Goal: Task Accomplishment & Management: Manage account settings

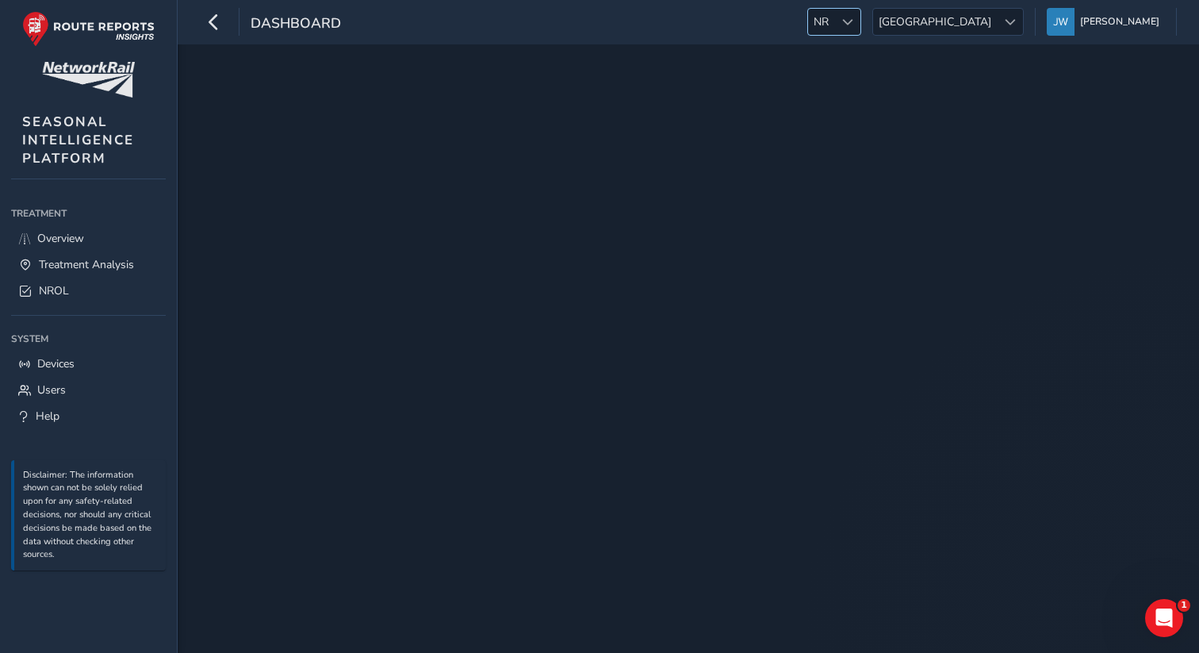
click at [861, 12] on div at bounding box center [847, 22] width 26 height 26
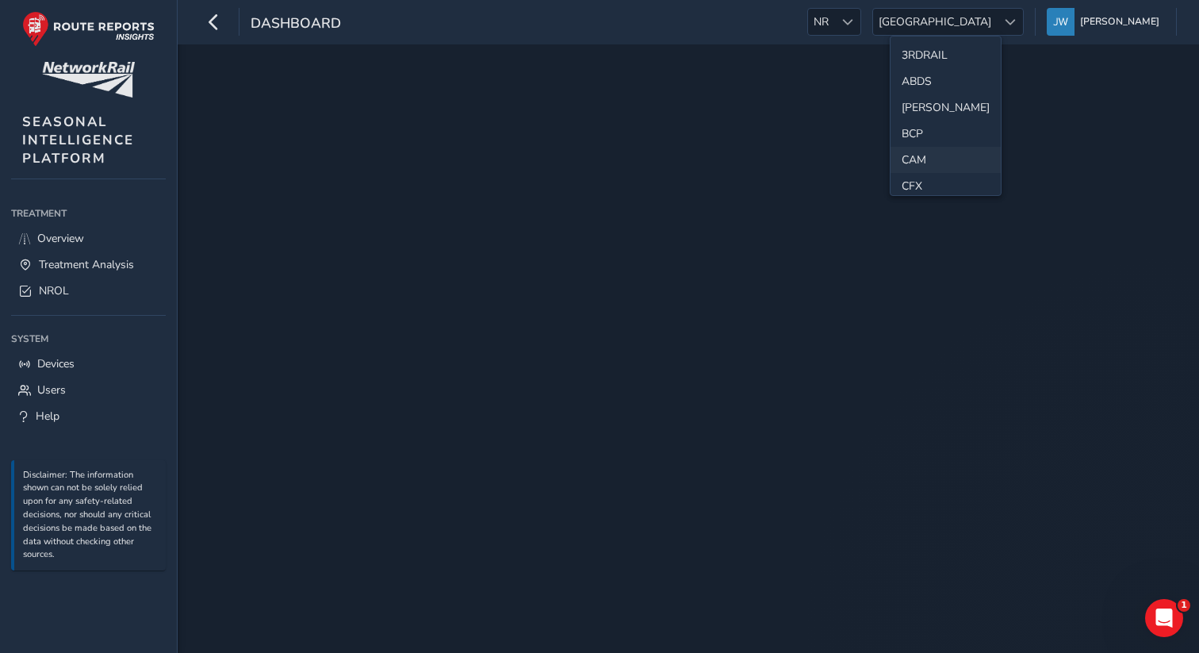
click at [916, 167] on li "CAM" at bounding box center [946, 160] width 110 height 26
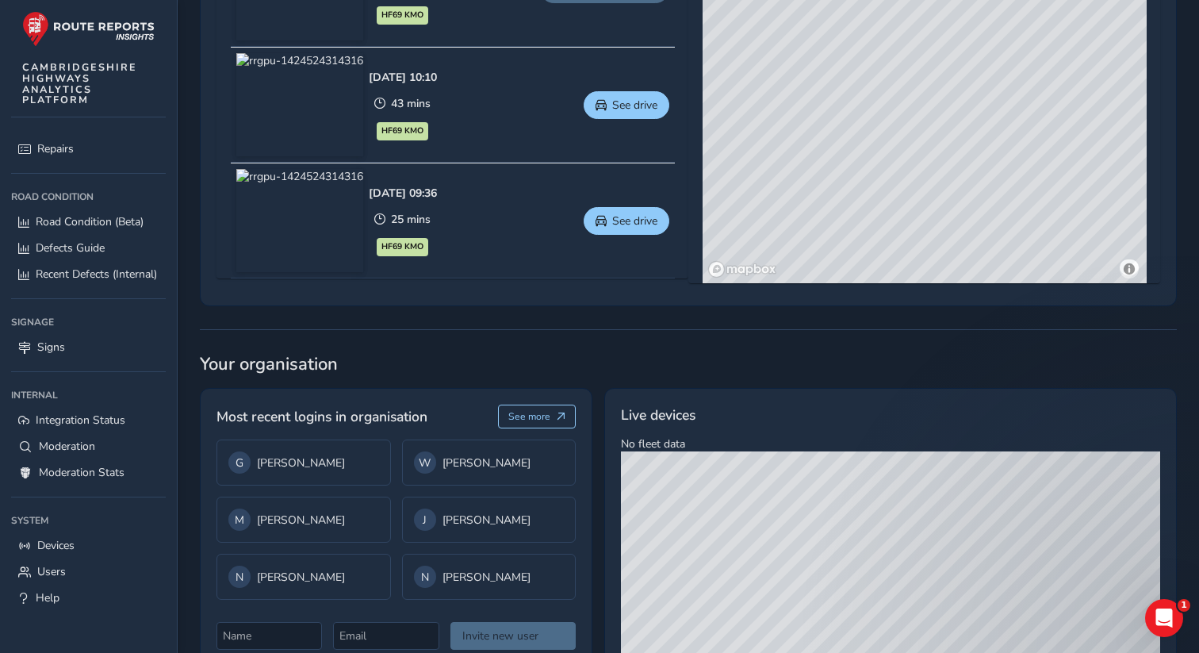
scroll to position [1035, 0]
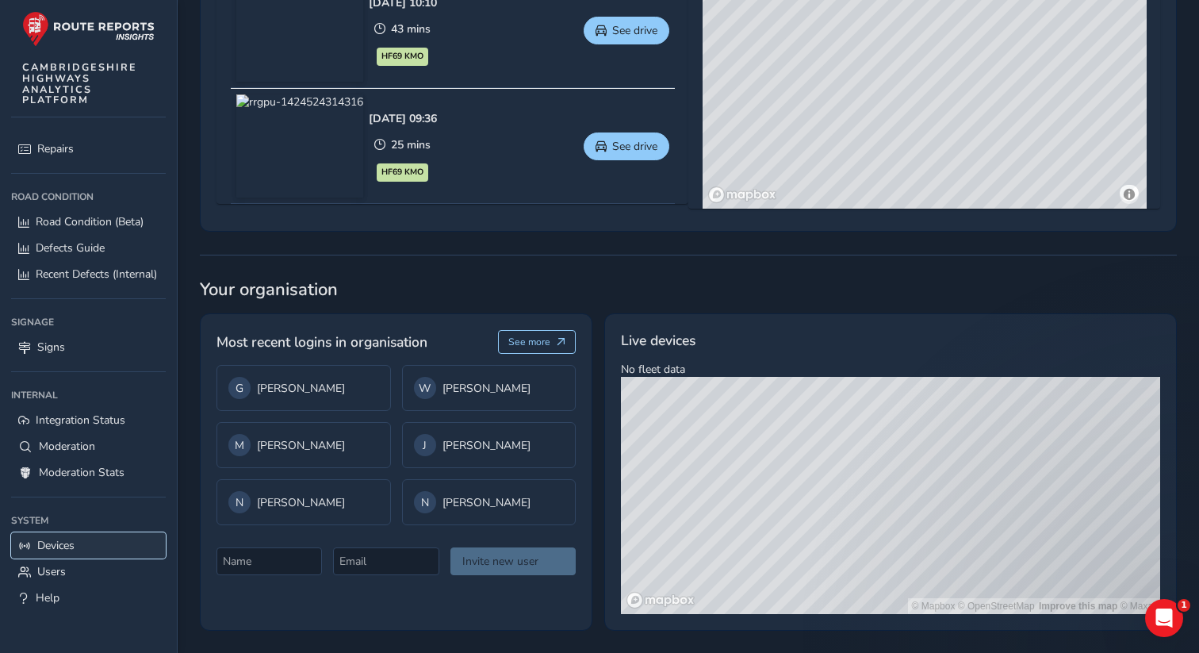
click at [74, 546] on span "Devices" at bounding box center [55, 545] width 37 height 15
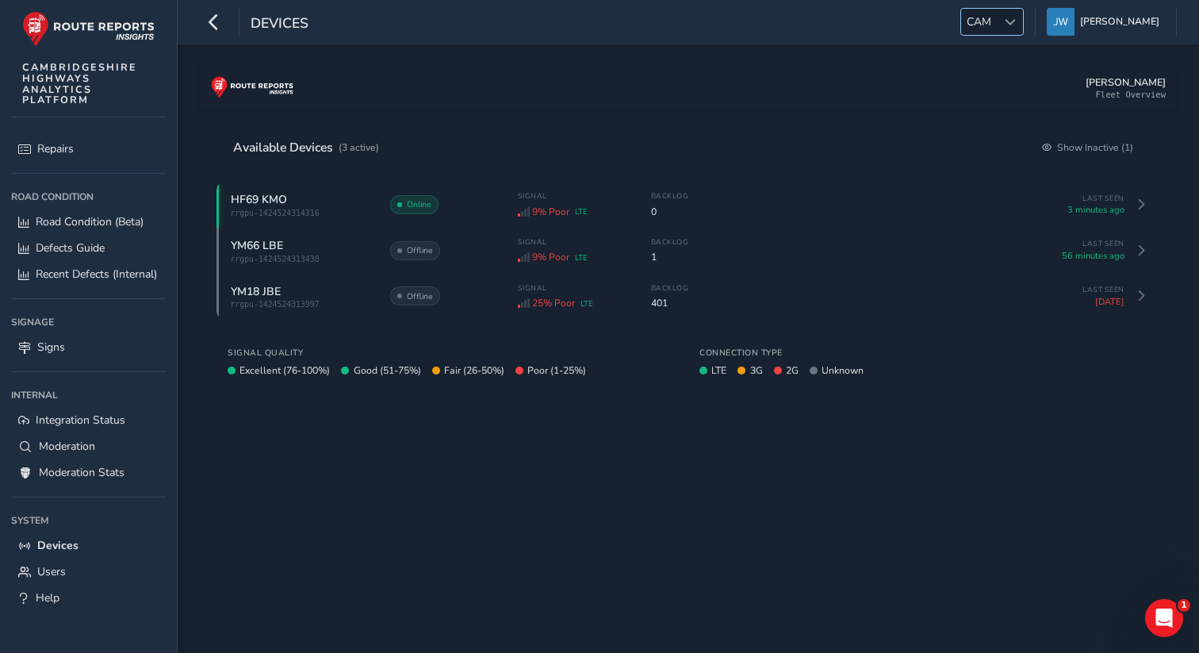
click at [1016, 17] on span at bounding box center [1010, 22] width 11 height 11
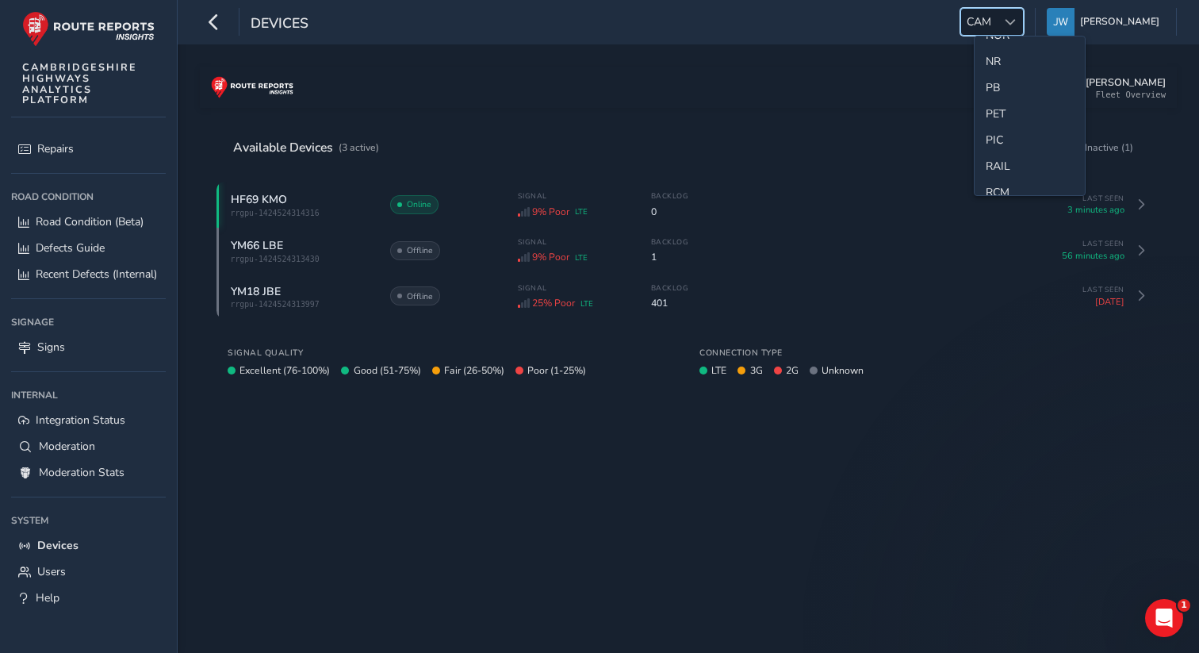
scroll to position [537, 0]
click at [1004, 68] on li "NR" at bounding box center [1030, 68] width 110 height 26
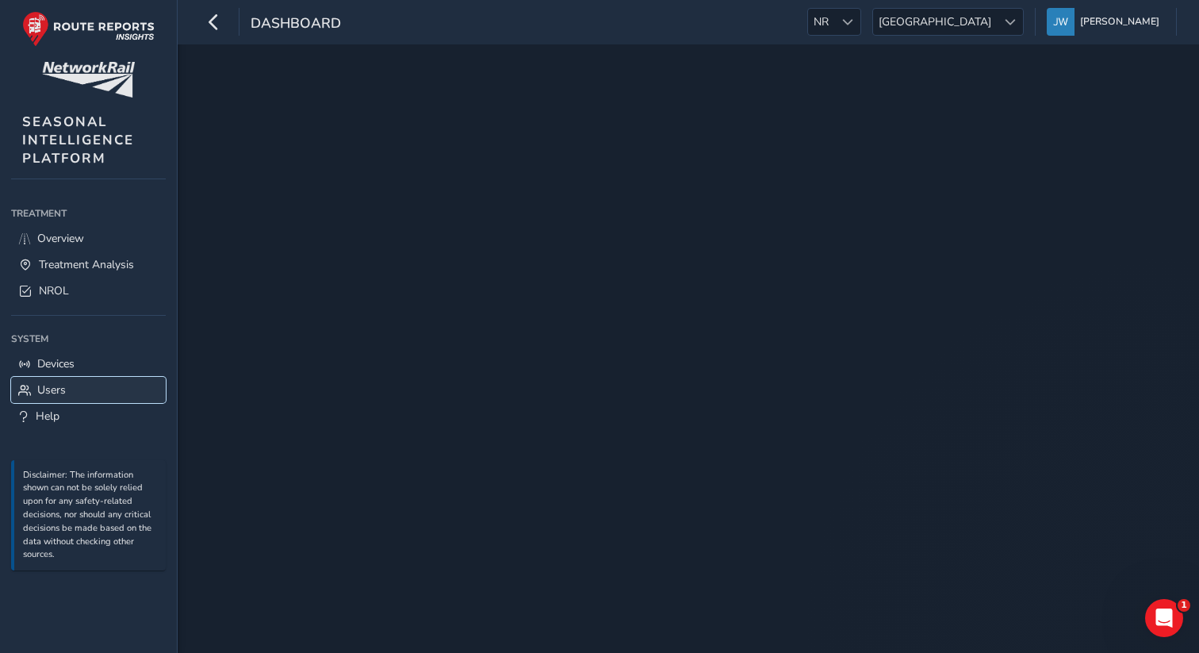
click at [63, 387] on span "Users" at bounding box center [51, 389] width 29 height 15
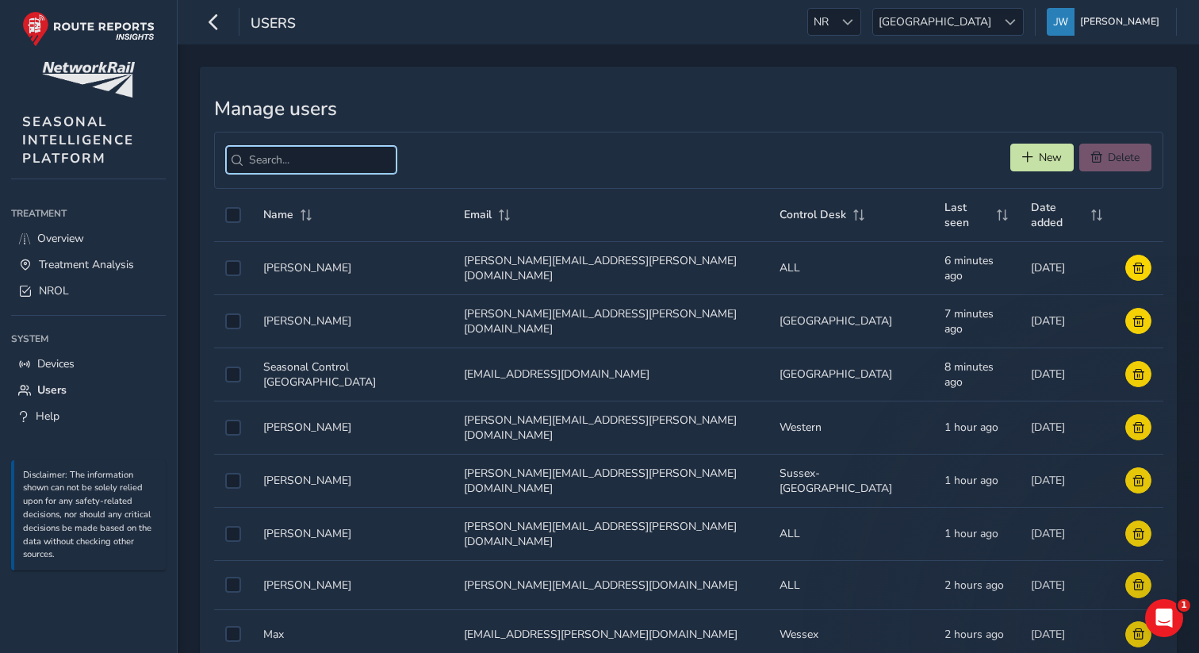
click at [293, 165] on input "search" at bounding box center [311, 160] width 171 height 28
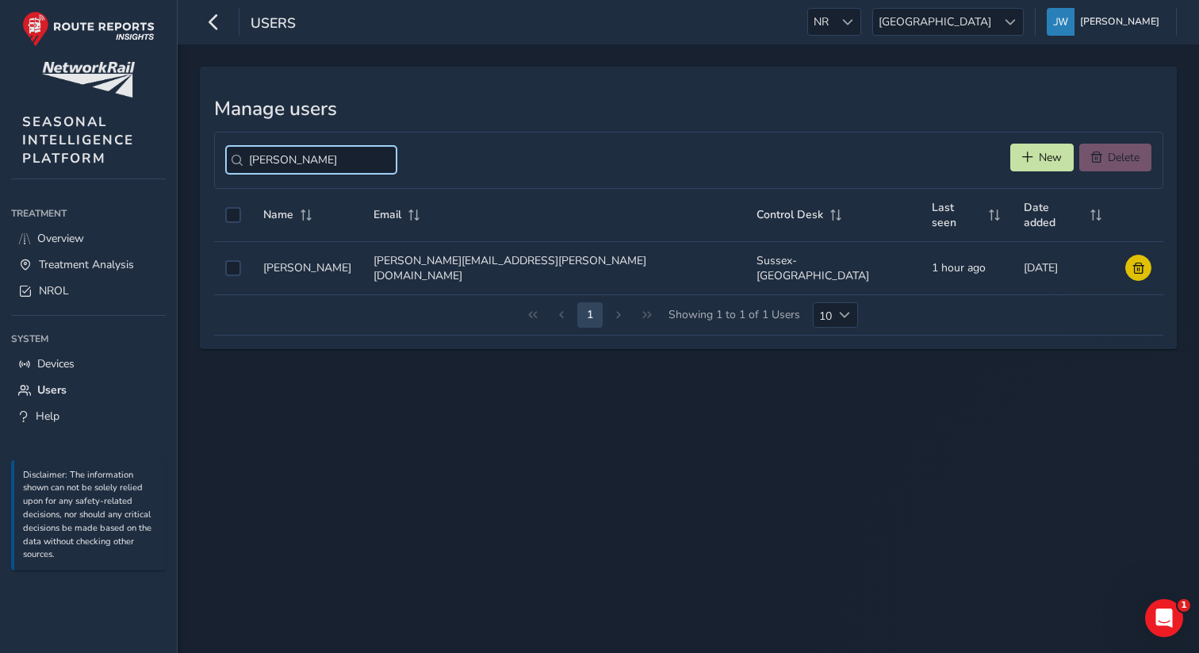
type input "noe"
click at [1133, 263] on span at bounding box center [1138, 268] width 11 height 11
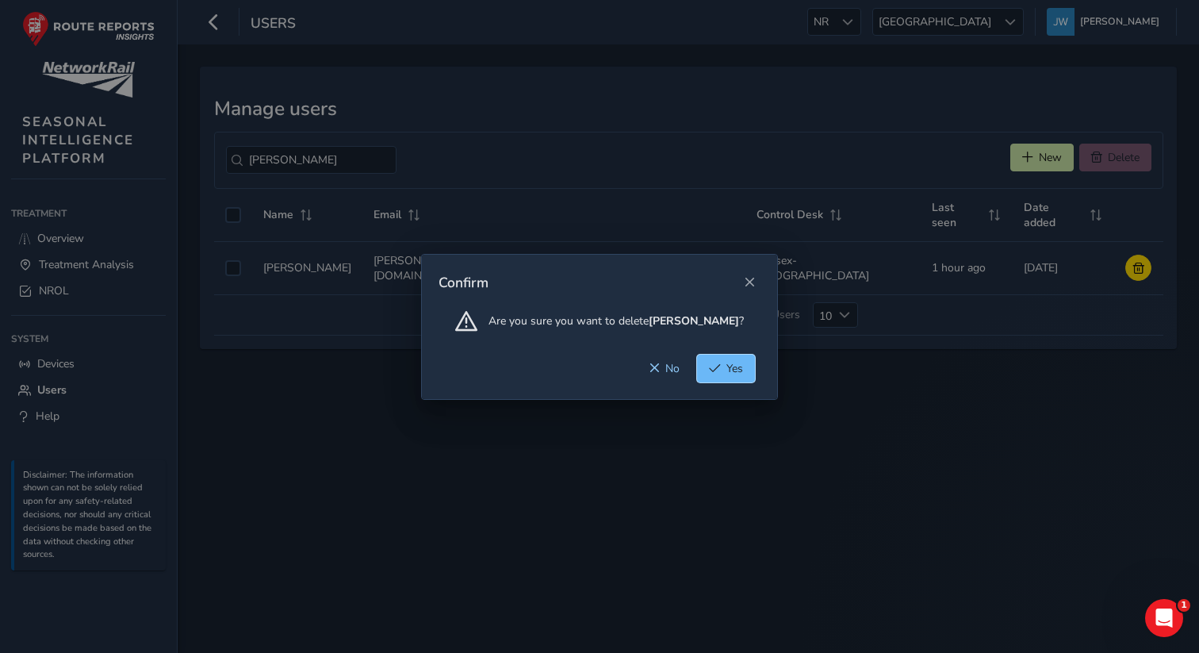
click at [730, 370] on span "Yes" at bounding box center [735, 368] width 17 height 15
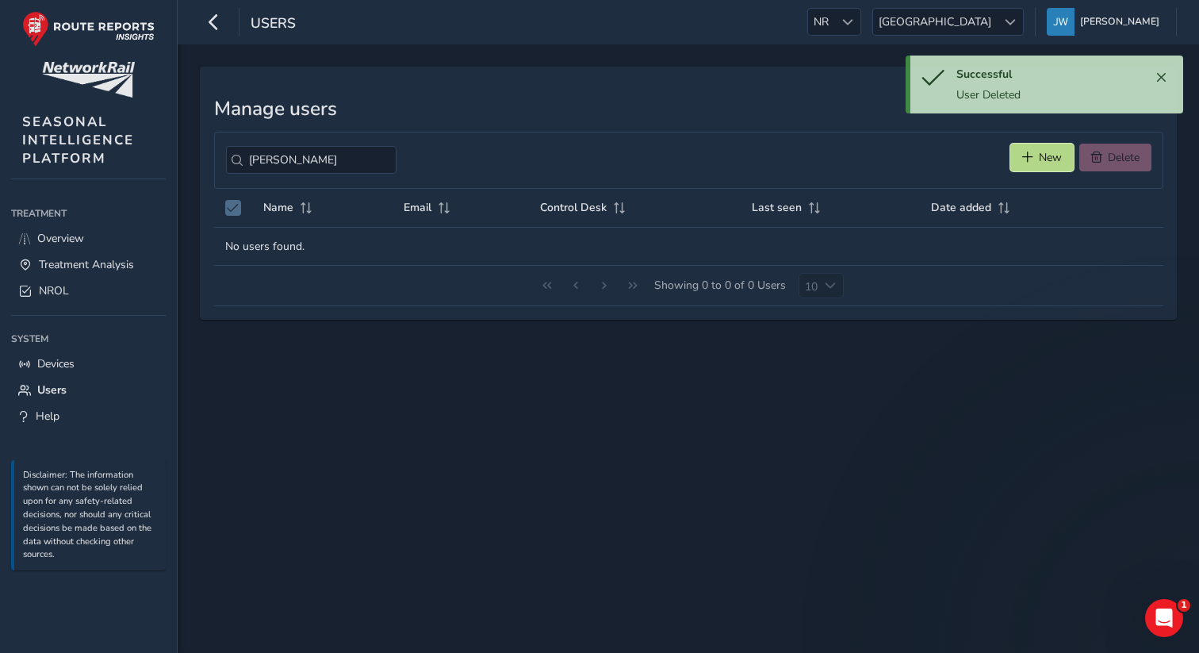
click at [1056, 154] on span "New" at bounding box center [1050, 157] width 23 height 15
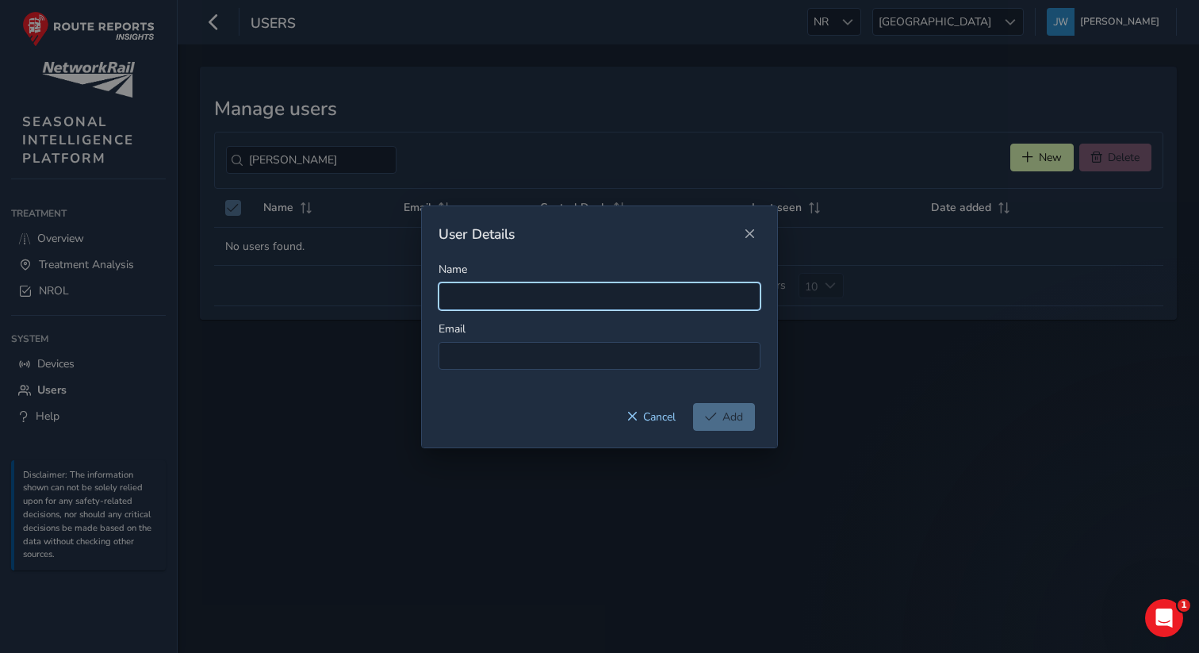
click at [467, 296] on input "Name" at bounding box center [600, 296] width 322 height 28
paste input "Noel.Young@networkrail.co.uk"
click at [473, 296] on input "Noel.Young@networkrail.co.uk" at bounding box center [600, 296] width 322 height 28
drag, startPoint x: 629, startPoint y: 290, endPoint x: 505, endPoint y: 296, distance: 123.9
click at [505, 296] on input "Noel Young@networkrail.co.uk" at bounding box center [600, 296] width 322 height 28
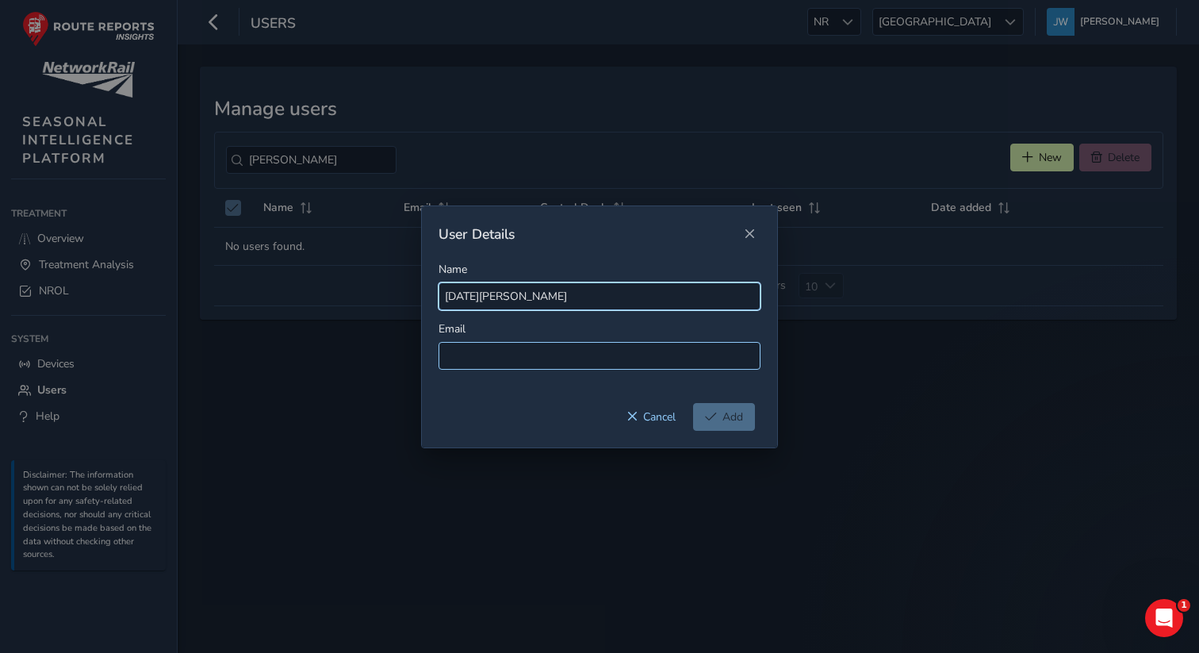
type input "Noel Young"
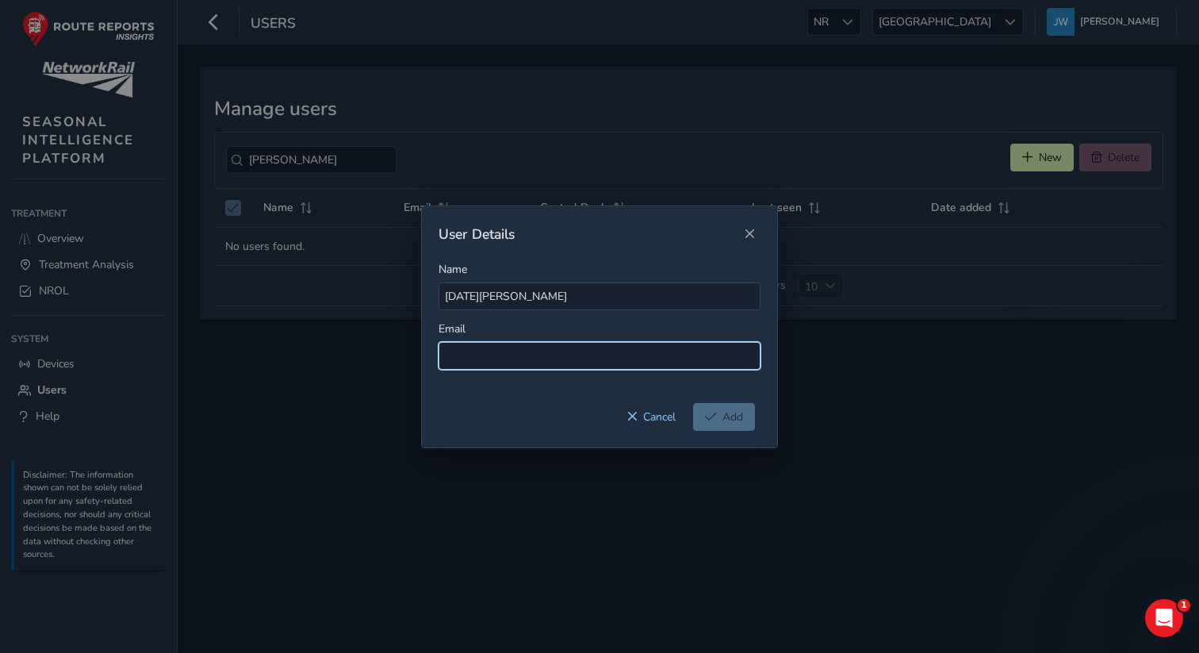
click at [472, 359] on input at bounding box center [600, 356] width 322 height 28
paste input "Noel.Young@networkrail.co.uk"
type input "Noel.Young@networkrail.co.uk"
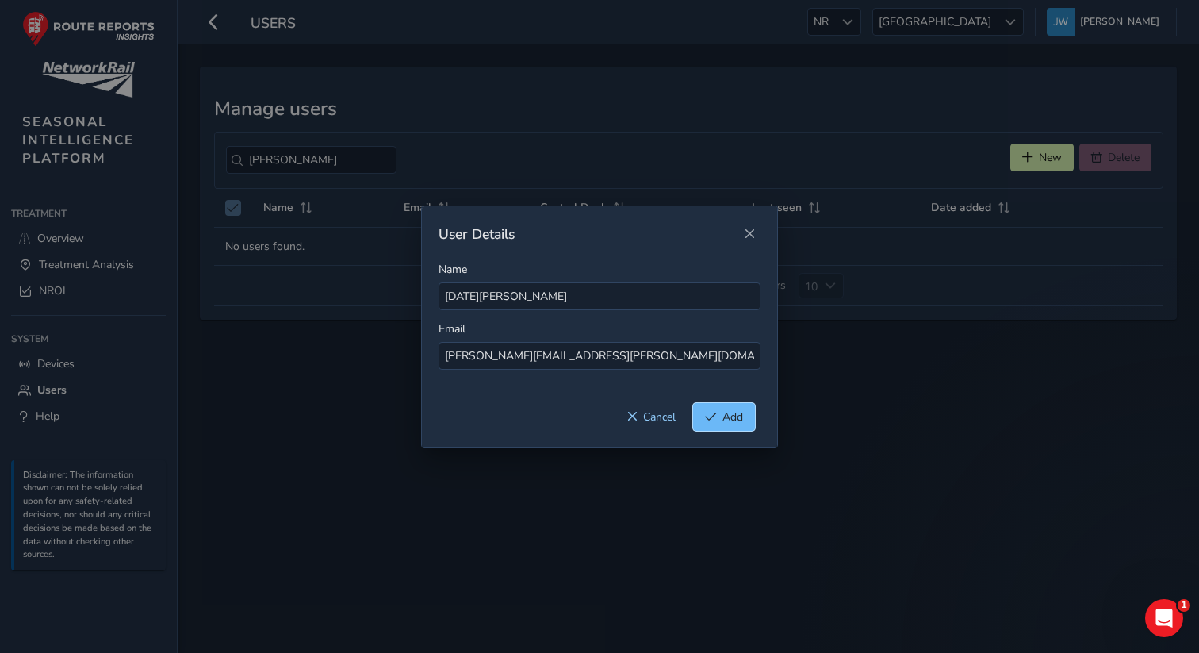
click at [721, 424] on button "Add" at bounding box center [724, 417] width 62 height 28
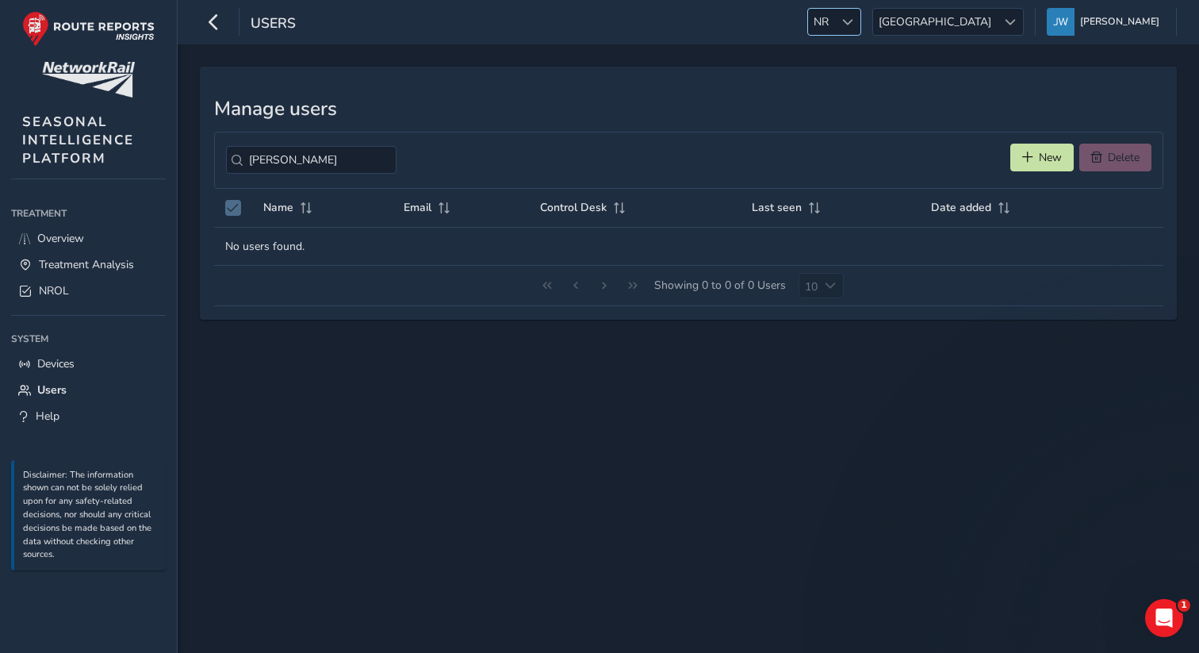
click at [861, 26] on div at bounding box center [847, 22] width 26 height 26
click at [922, 183] on li "CFX" at bounding box center [946, 186] width 110 height 26
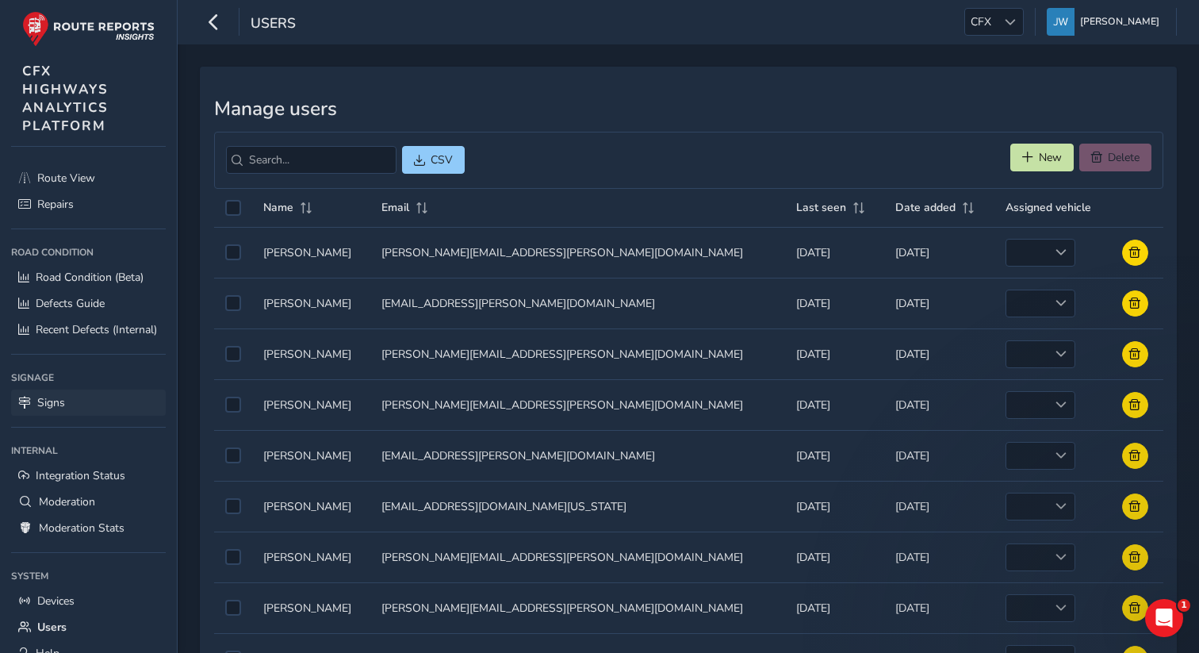
scroll to position [136, 0]
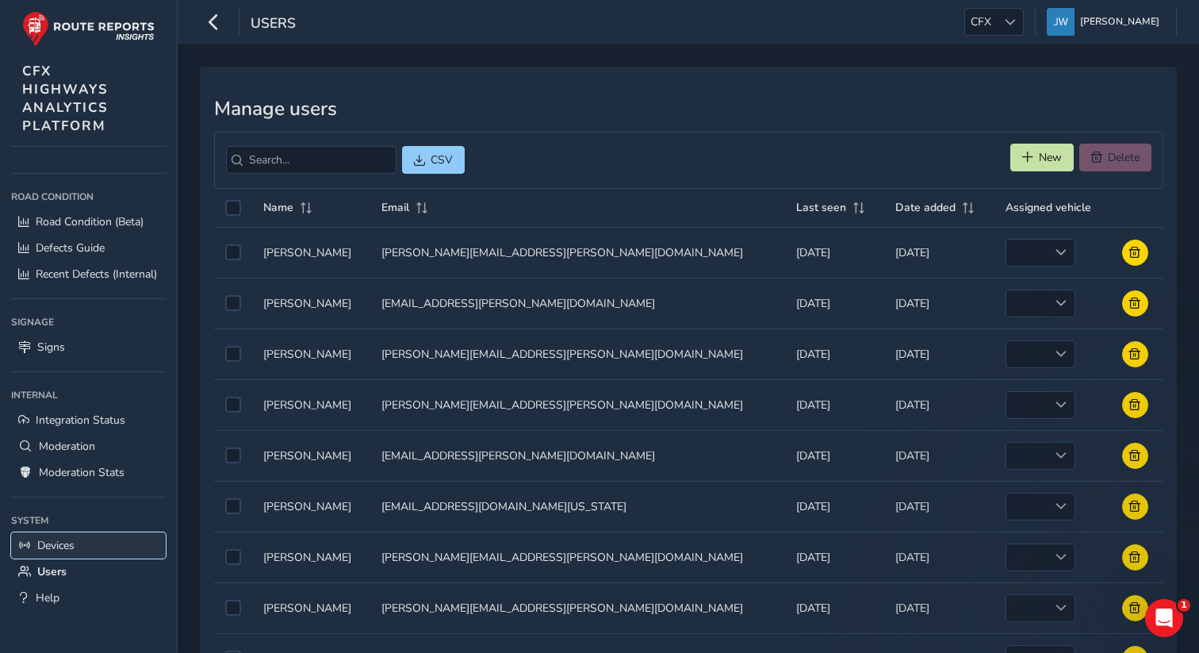
click at [60, 542] on span "Devices" at bounding box center [55, 545] width 37 height 15
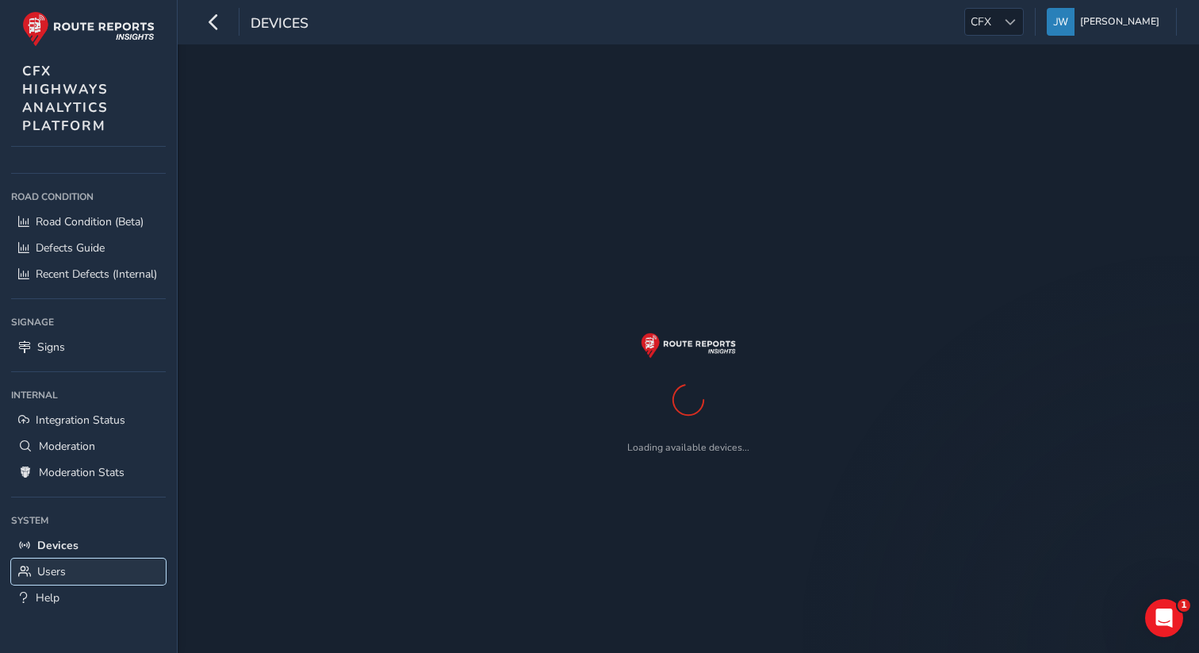
click at [56, 568] on span "Users" at bounding box center [51, 571] width 29 height 15
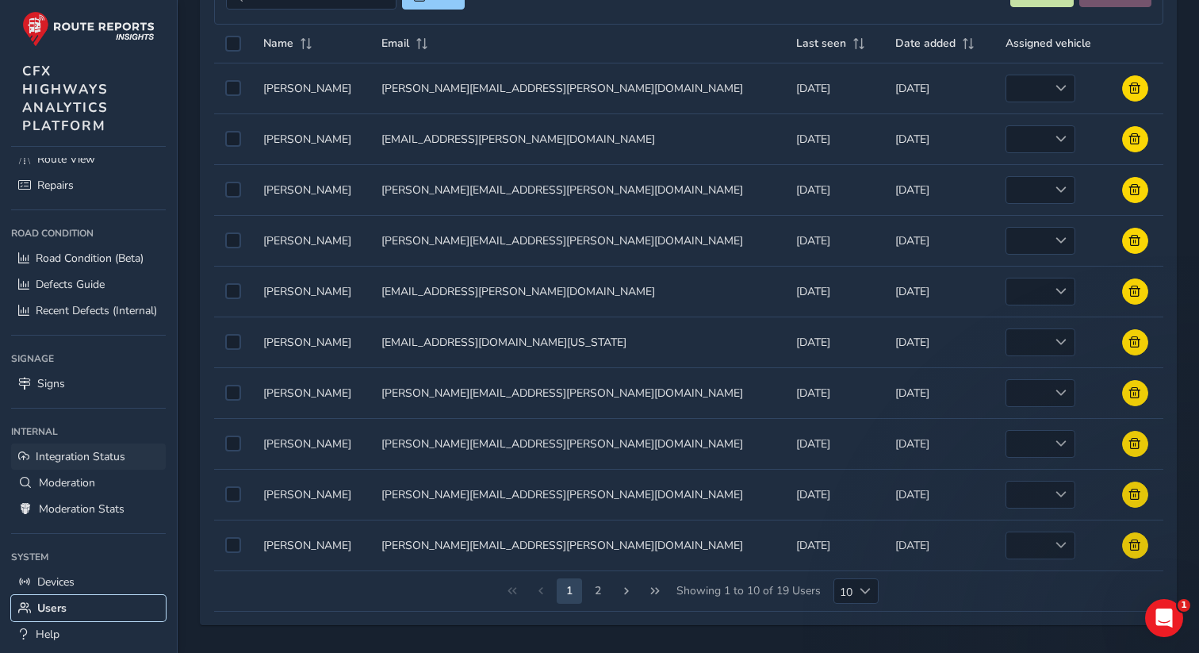
scroll to position [136, 0]
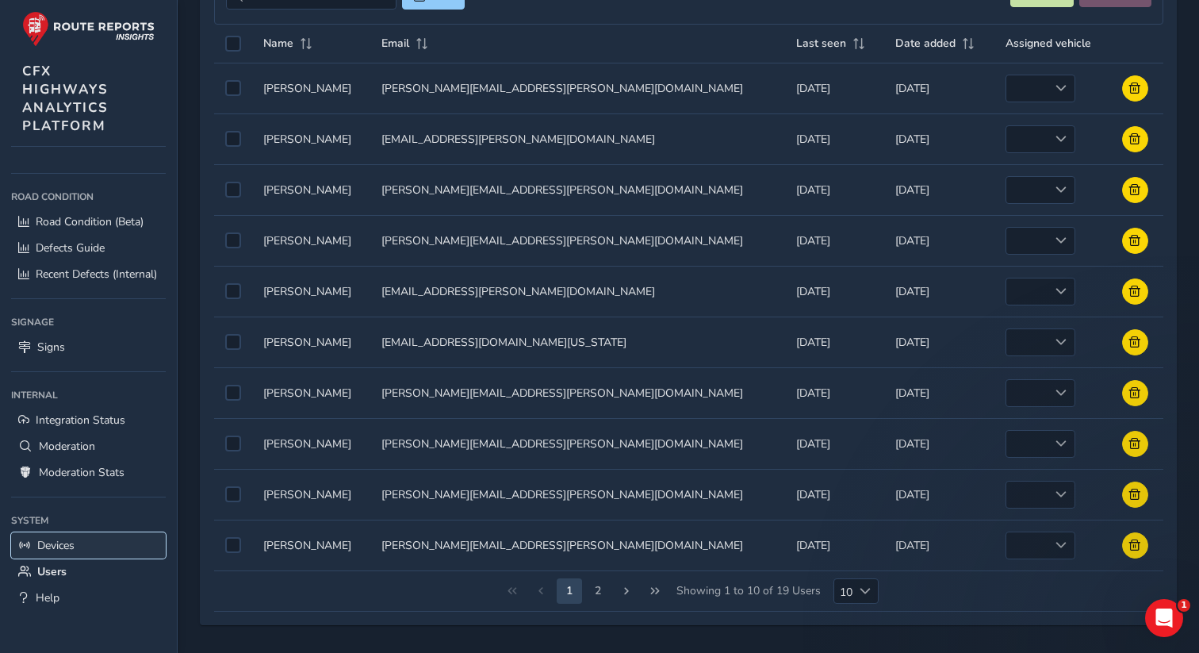
click at [71, 553] on link "Devices" at bounding box center [88, 545] width 155 height 26
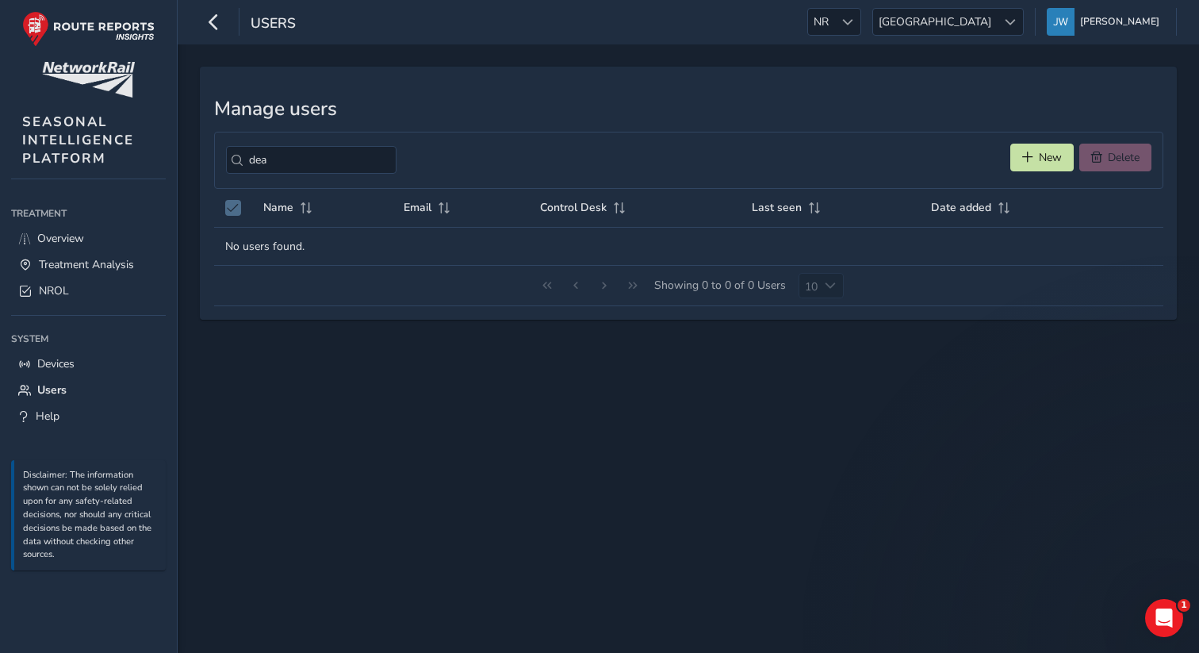
type input "dea"
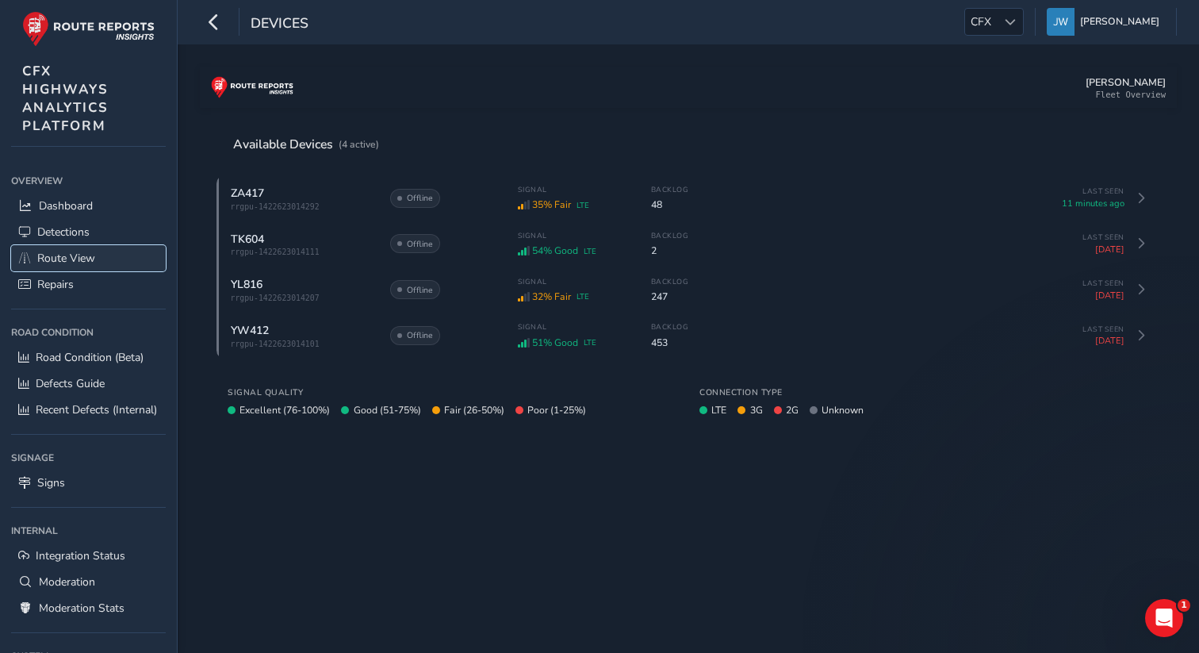
click at [78, 255] on span "Route View" at bounding box center [66, 258] width 58 height 15
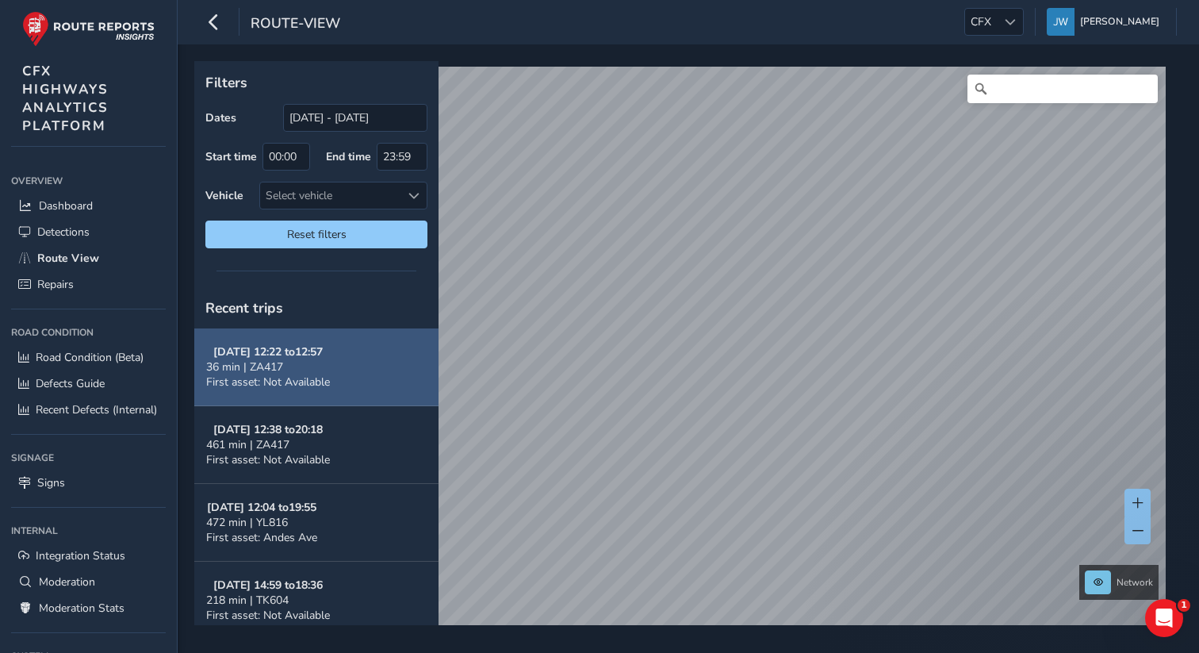
click at [279, 394] on button "09/29/2025, 12:22 to 12:57 36 min | ZA417 First asset: Not Available" at bounding box center [316, 367] width 244 height 78
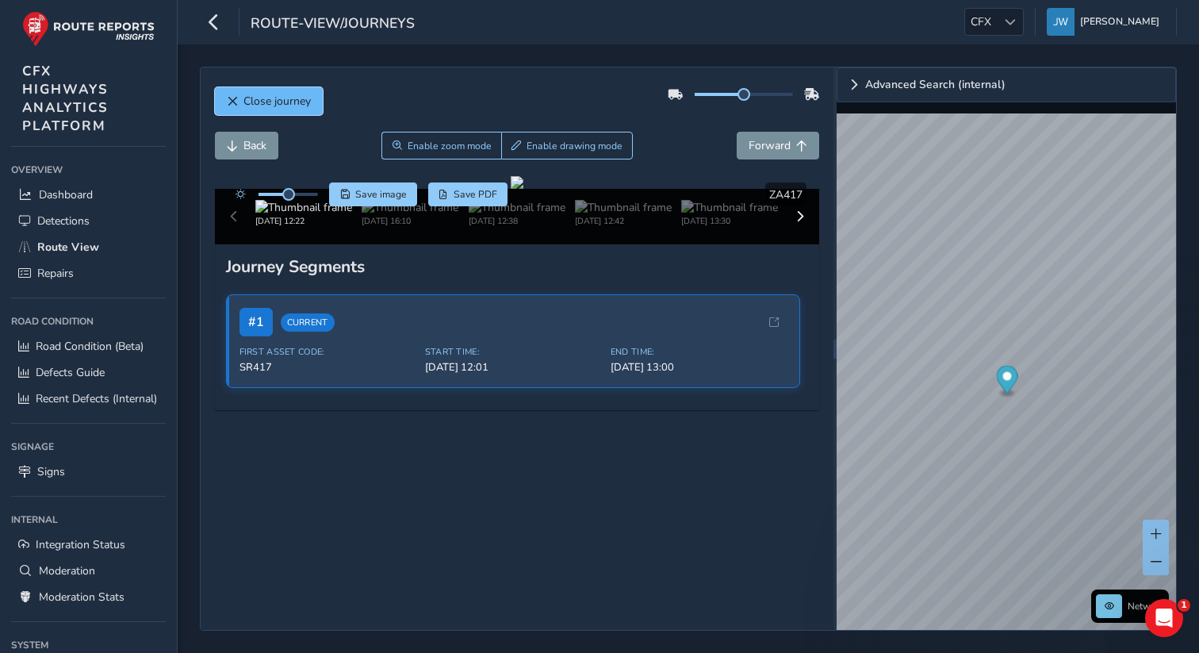
click at [252, 108] on span "Close journey" at bounding box center [277, 101] width 67 height 15
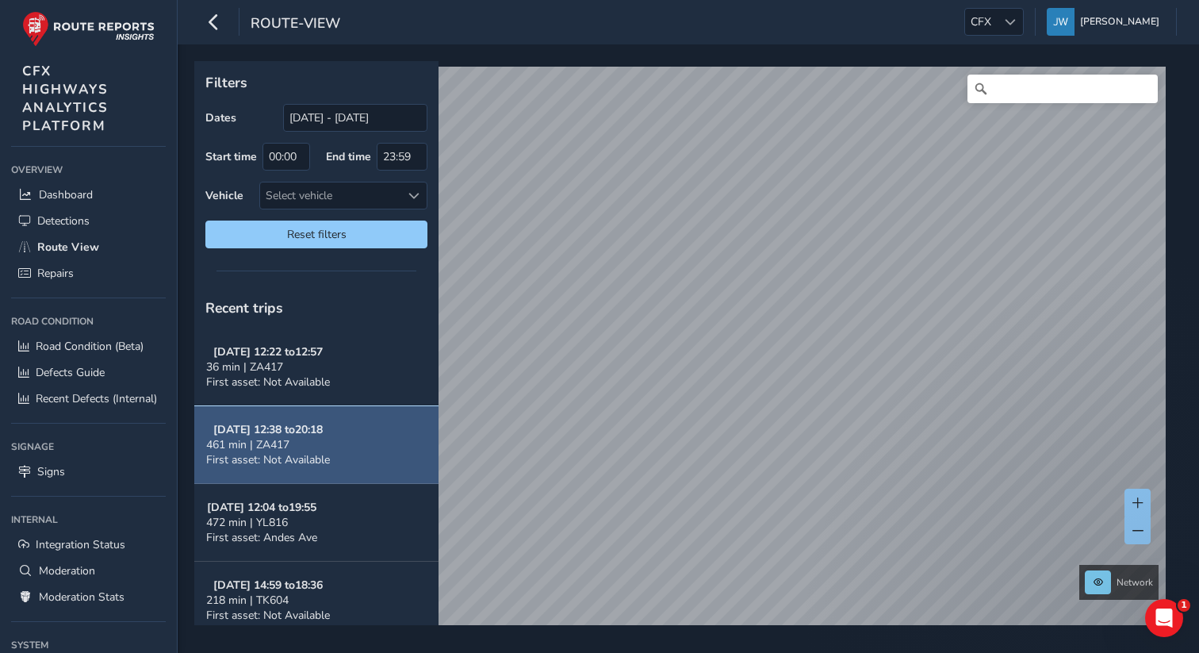
click at [270, 458] on span "First asset: Not Available" at bounding box center [268, 459] width 124 height 15
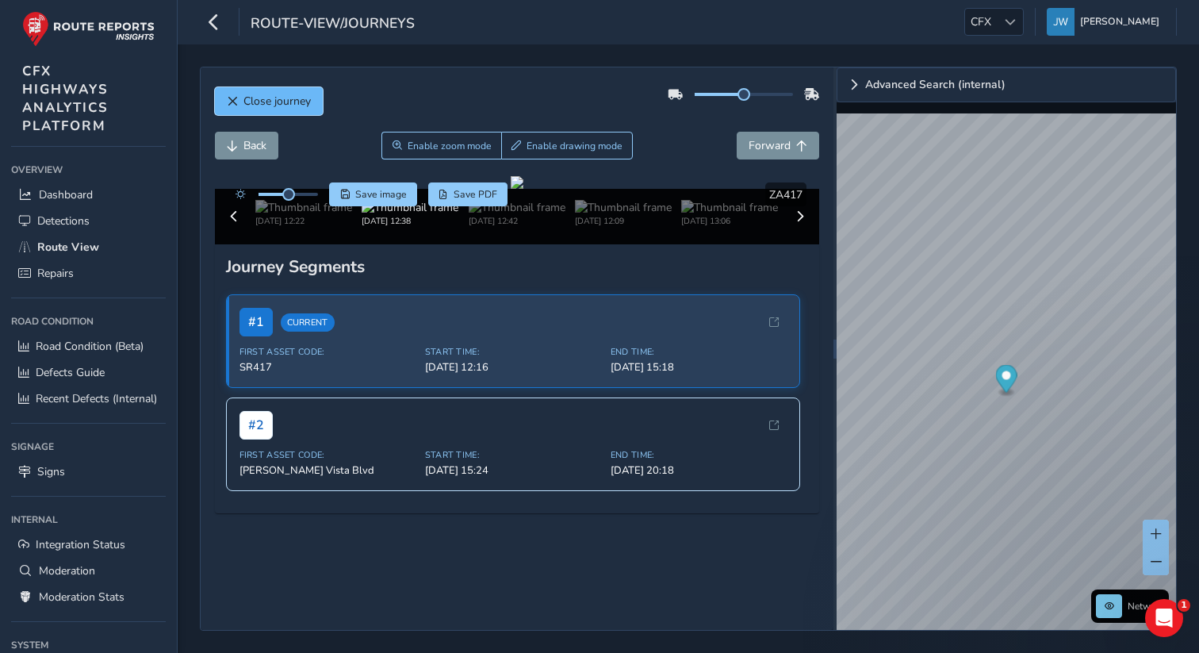
click at [264, 100] on span "Close journey" at bounding box center [277, 101] width 67 height 15
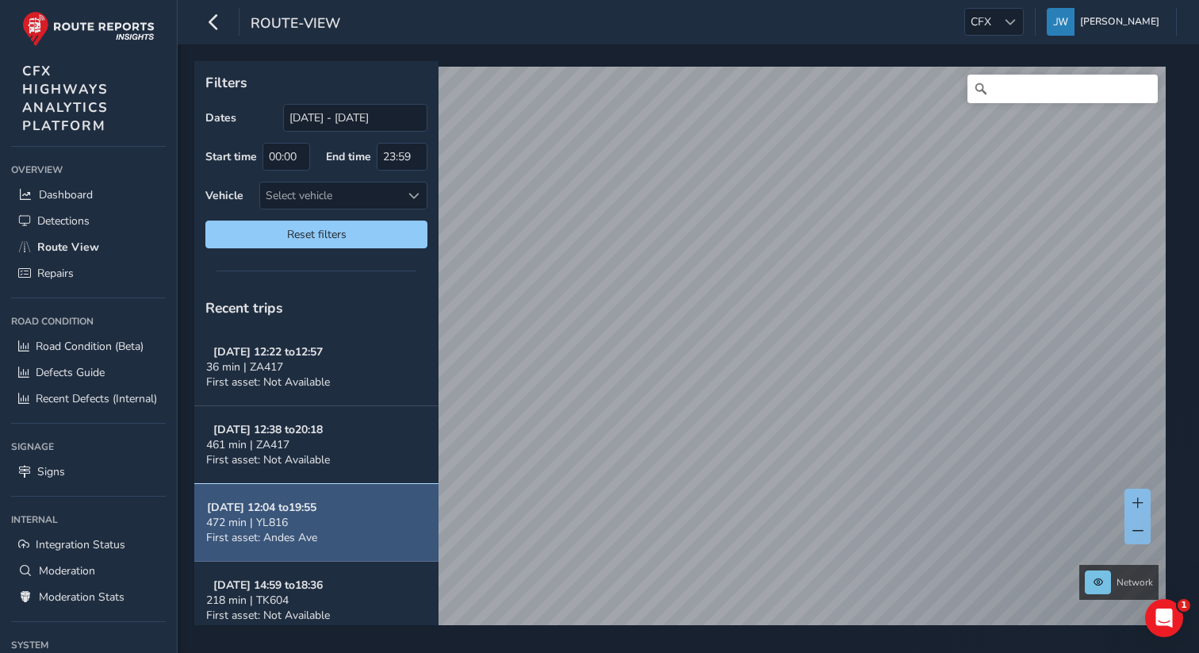
click at [310, 521] on div "472 min | YL816" at bounding box center [261, 522] width 111 height 15
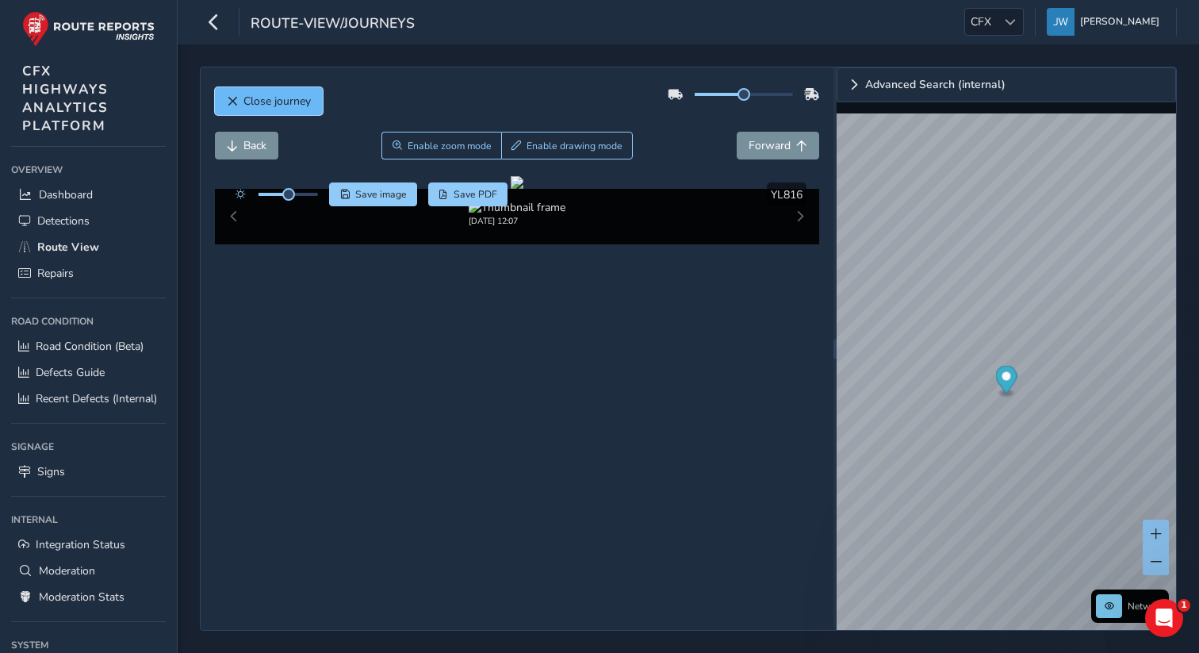
click at [275, 105] on span "Close journey" at bounding box center [277, 101] width 67 height 15
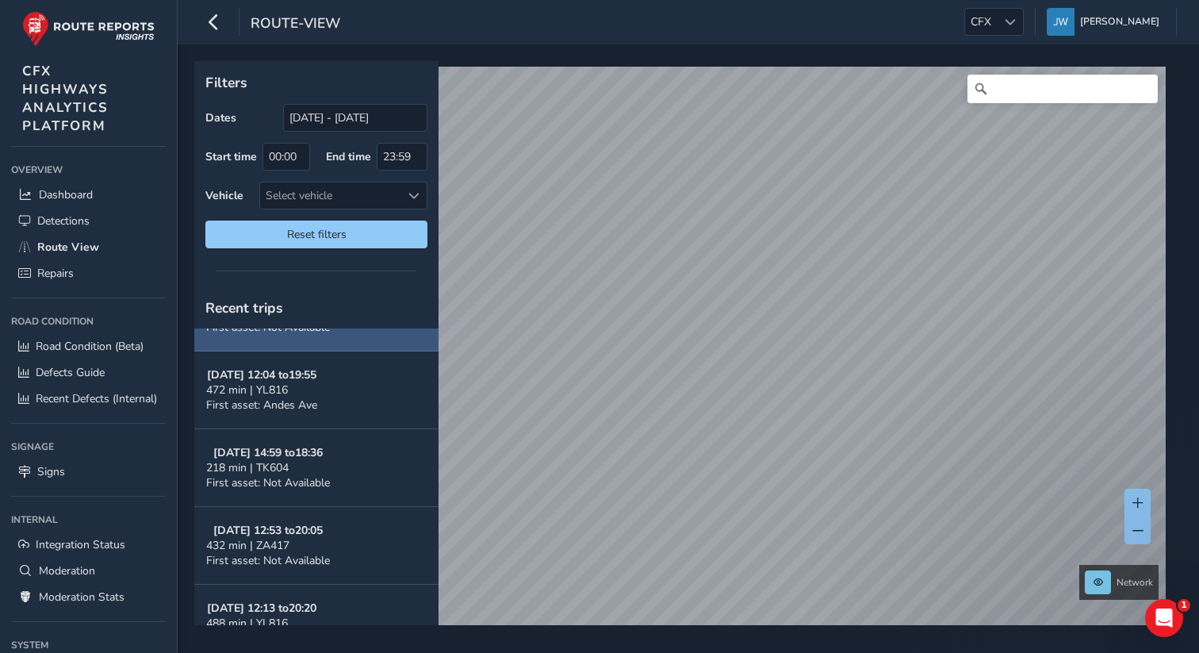
scroll to position [149, 0]
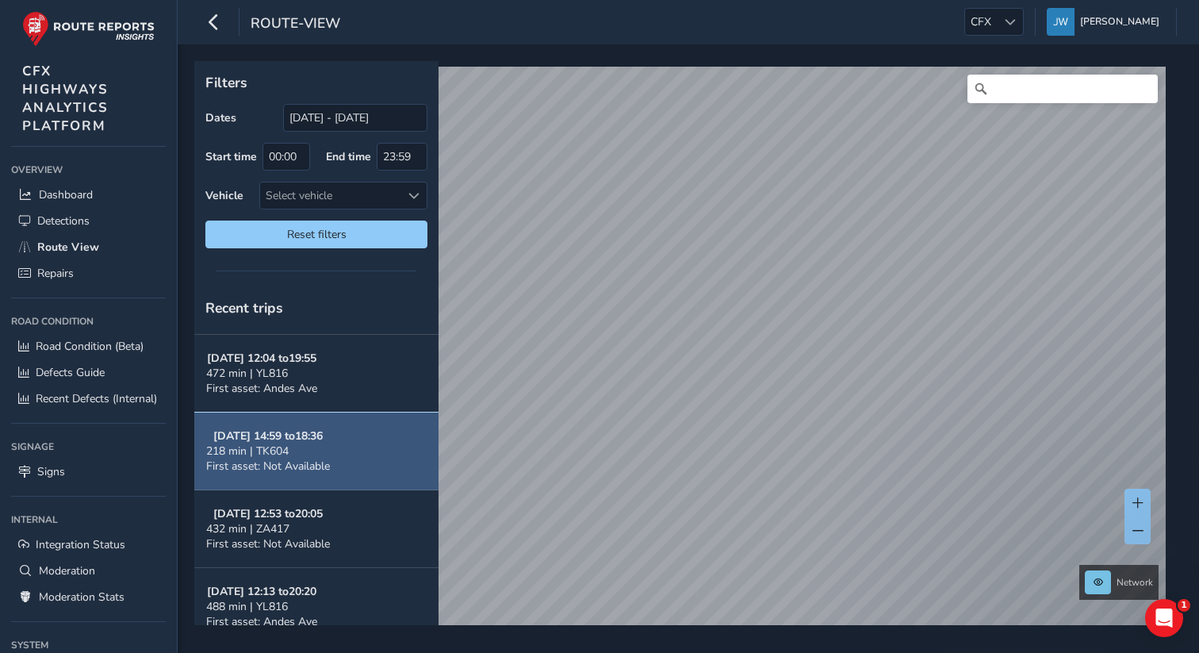
click at [282, 451] on span "218 min | TK604" at bounding box center [247, 450] width 82 height 15
click at [329, 458] on span "First asset: Not Available" at bounding box center [268, 465] width 124 height 15
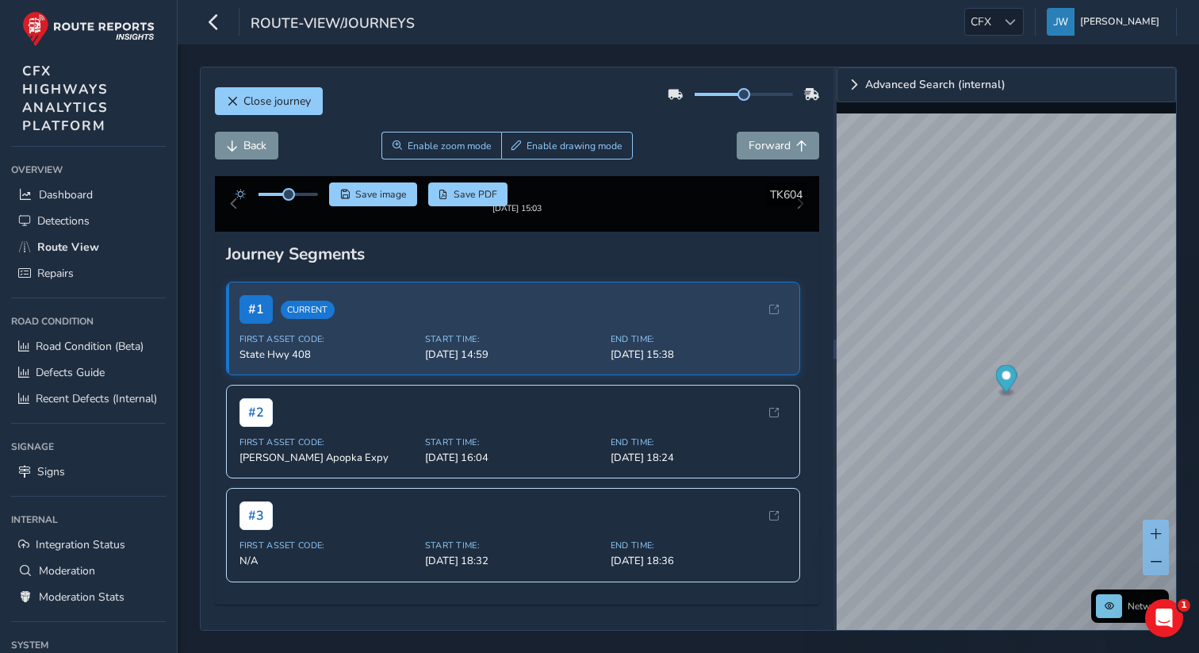
scroll to position [366, 0]
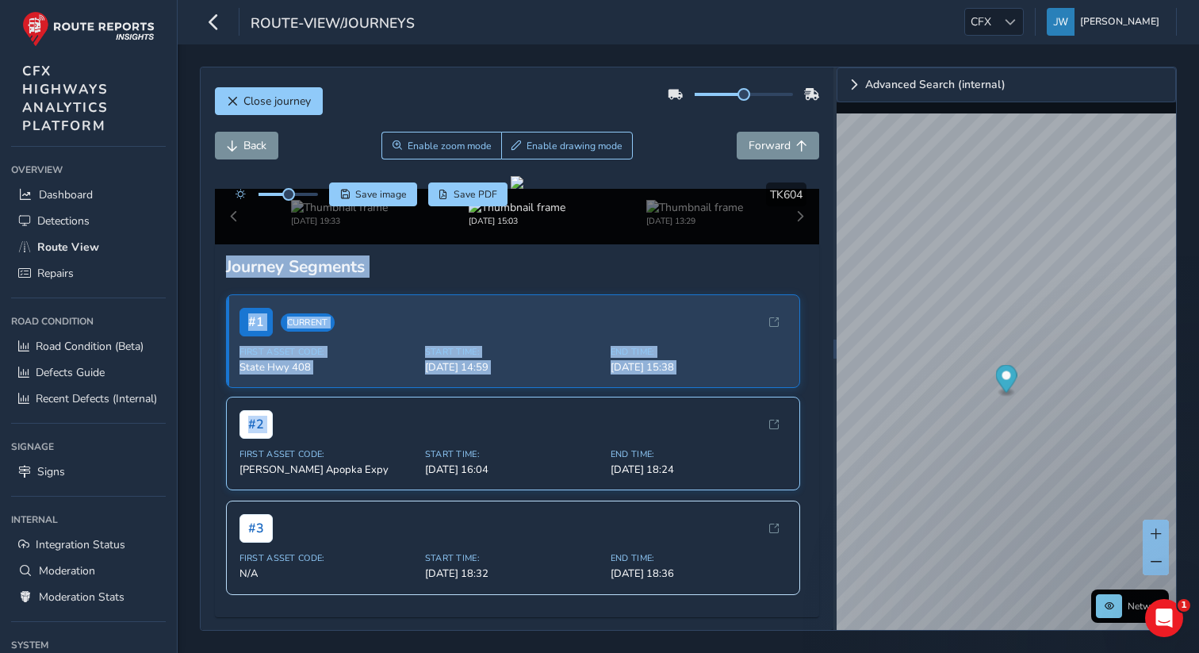
drag, startPoint x: 200, startPoint y: 248, endPoint x: 297, endPoint y: 426, distance: 202.7
click at [297, 426] on div "Close journey Back Enable zoom mode Enable drawing mode Forward Click and Drag …" at bounding box center [517, 348] width 633 height 562
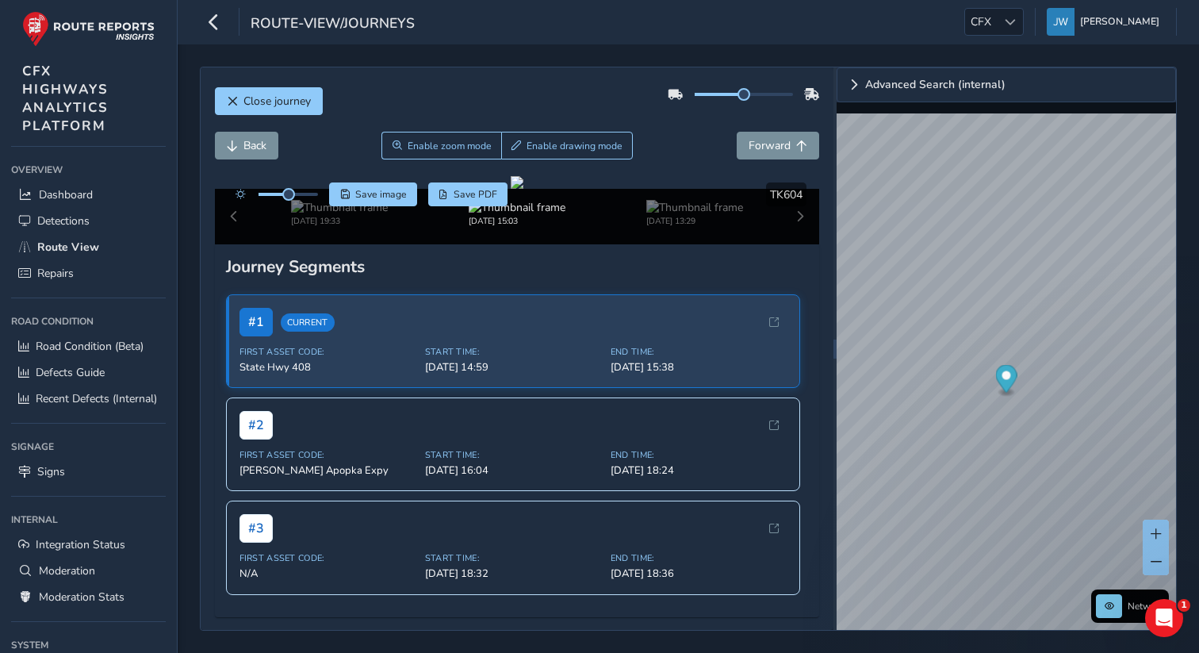
click at [738, 604] on div "# 1 Current First Asset Code: State Hwy 408 Start Time: 09/25/2025, 14:59 End T…" at bounding box center [517, 444] width 583 height 323
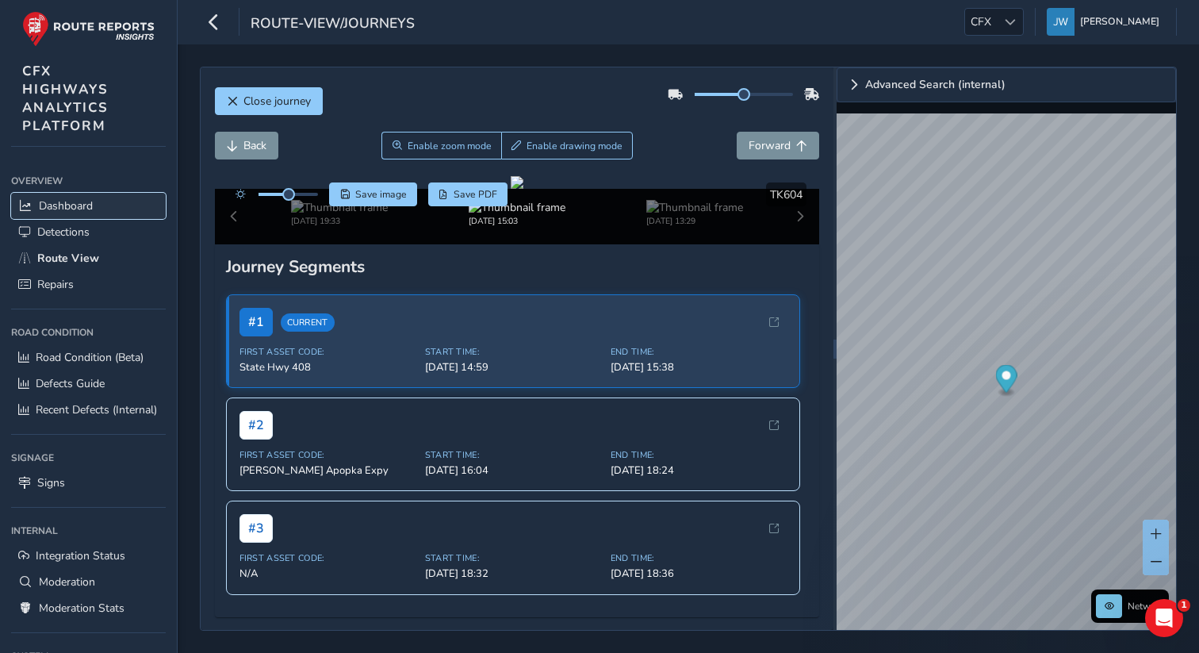
click at [64, 218] on link "Dashboard" at bounding box center [88, 206] width 155 height 26
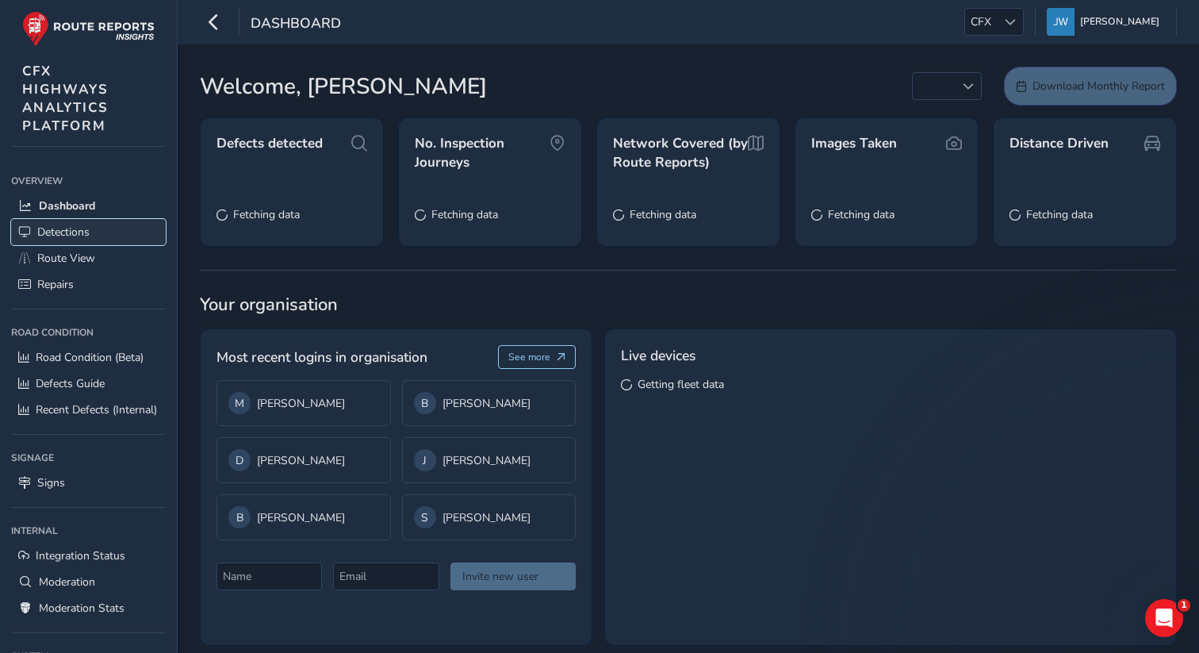
click at [101, 236] on link "Detections" at bounding box center [88, 232] width 155 height 26
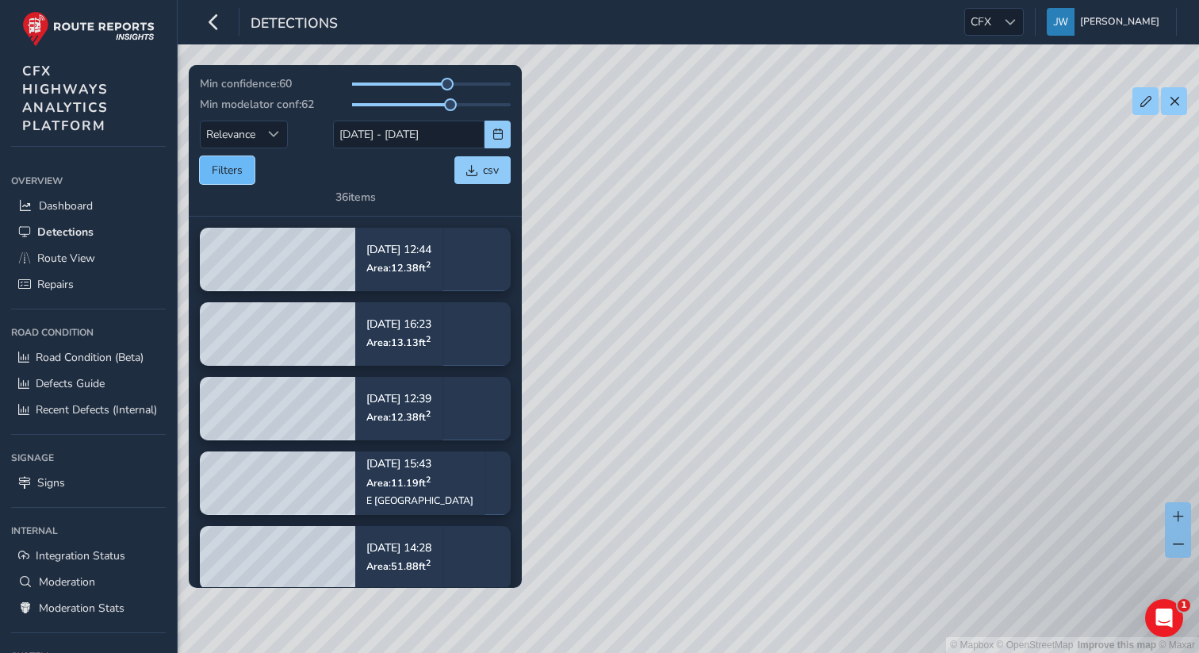
click at [231, 171] on button "Filters" at bounding box center [227, 170] width 55 height 28
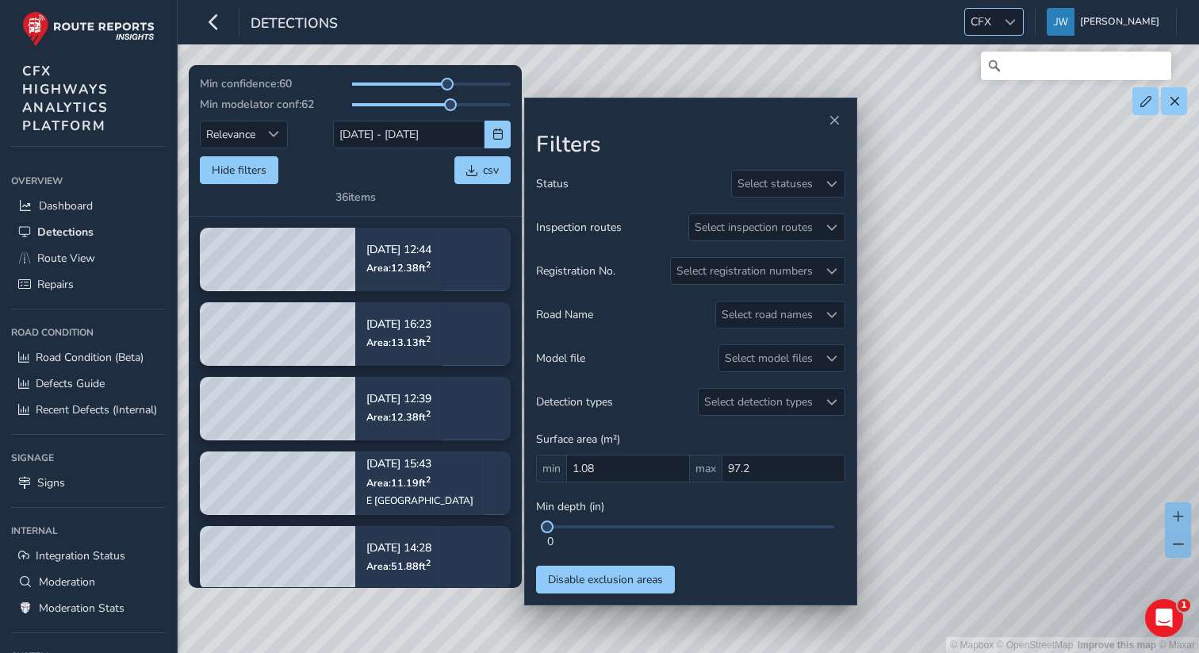
click at [1016, 17] on span at bounding box center [1010, 22] width 11 height 11
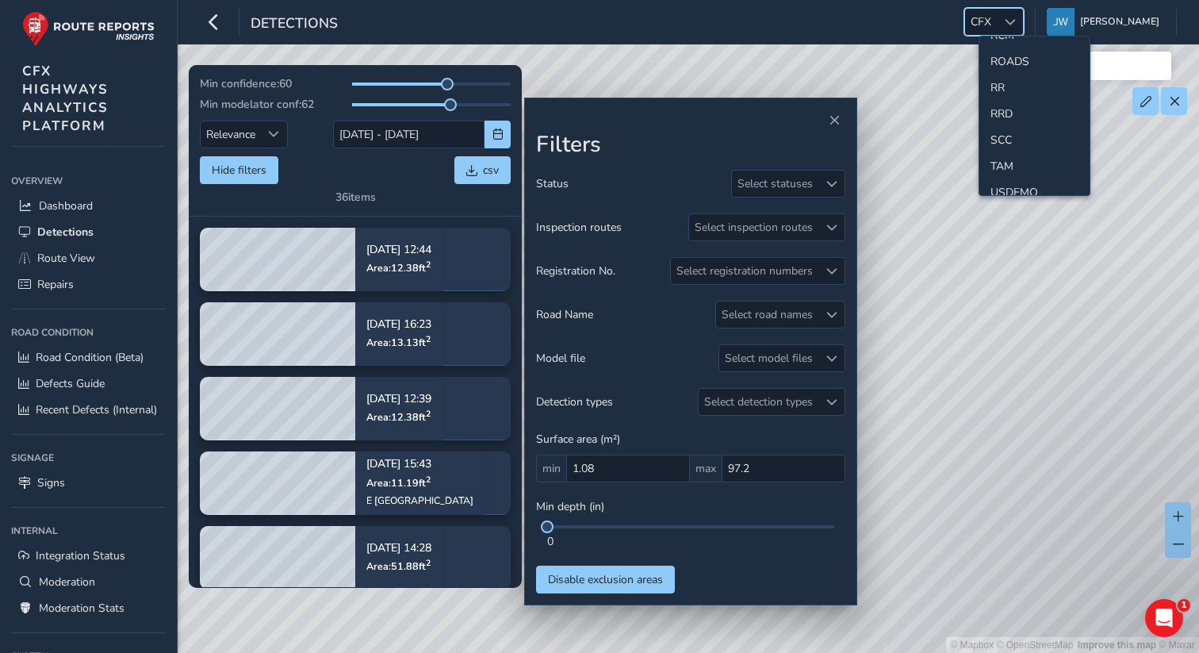
scroll to position [719, 0]
click at [999, 125] on li "SCC" at bounding box center [1035, 122] width 110 height 26
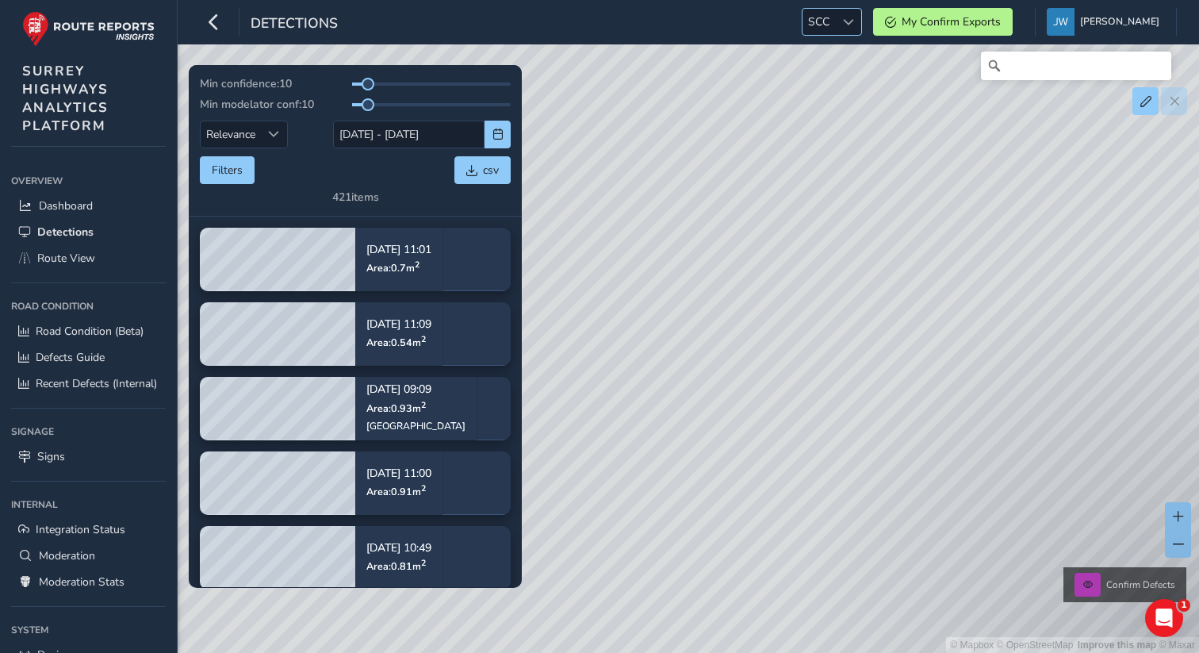
click at [861, 30] on div at bounding box center [848, 22] width 26 height 26
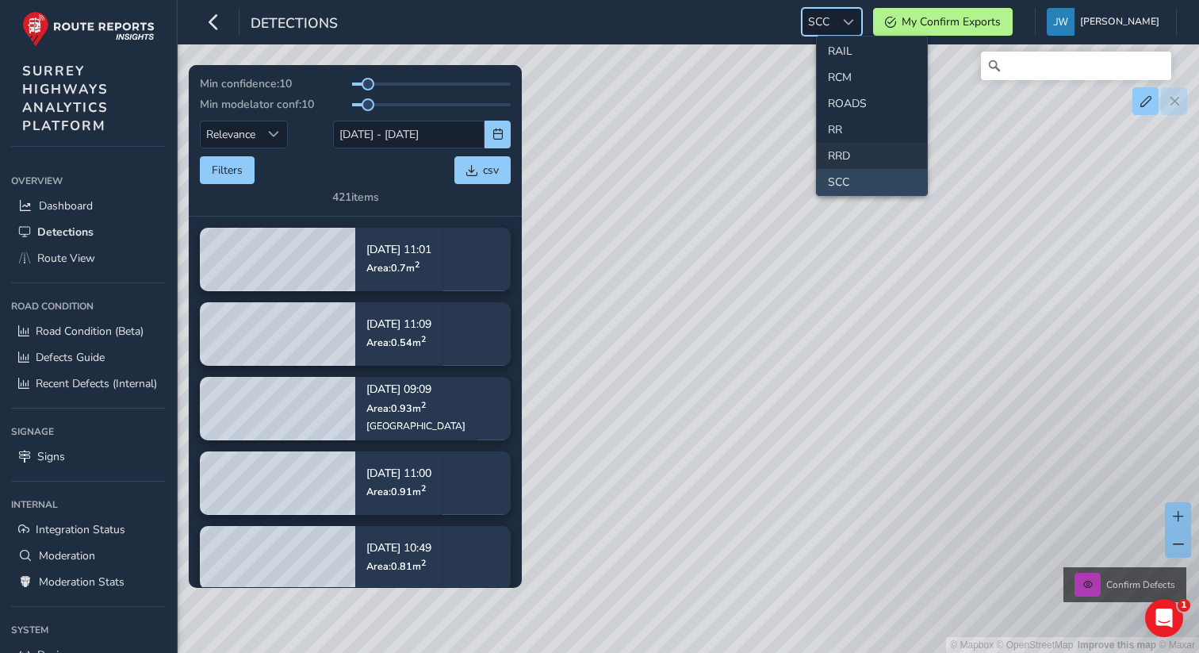
scroll to position [795, 0]
click at [849, 140] on li "WBRK" at bounding box center [872, 150] width 110 height 26
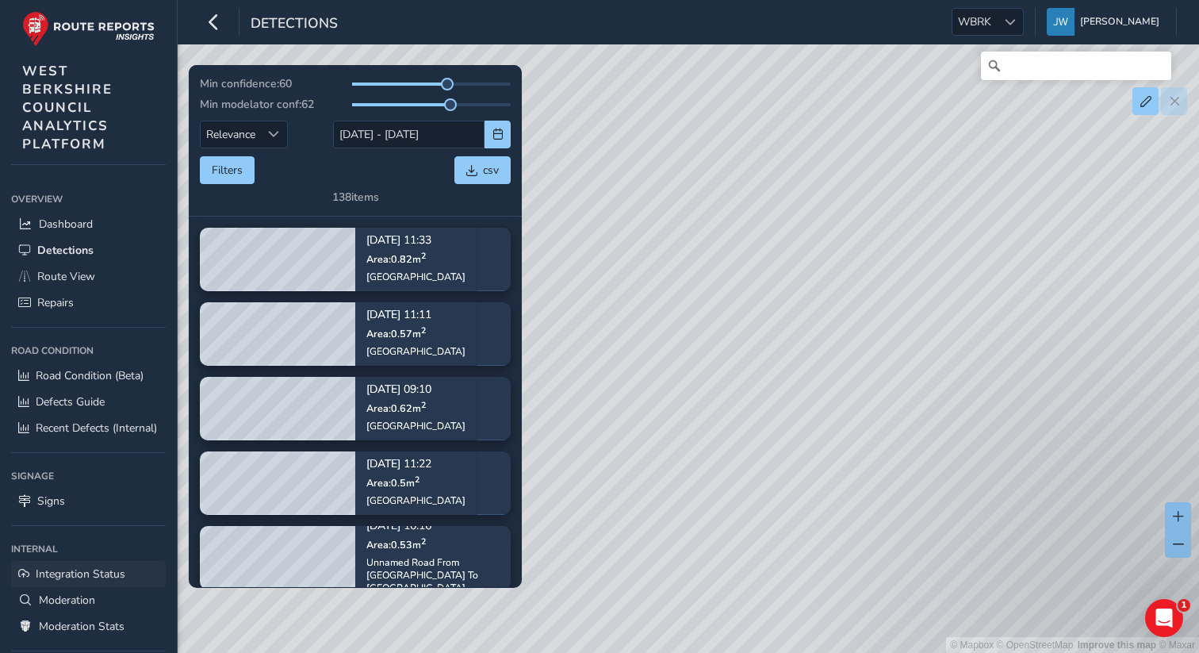
scroll to position [154, 0]
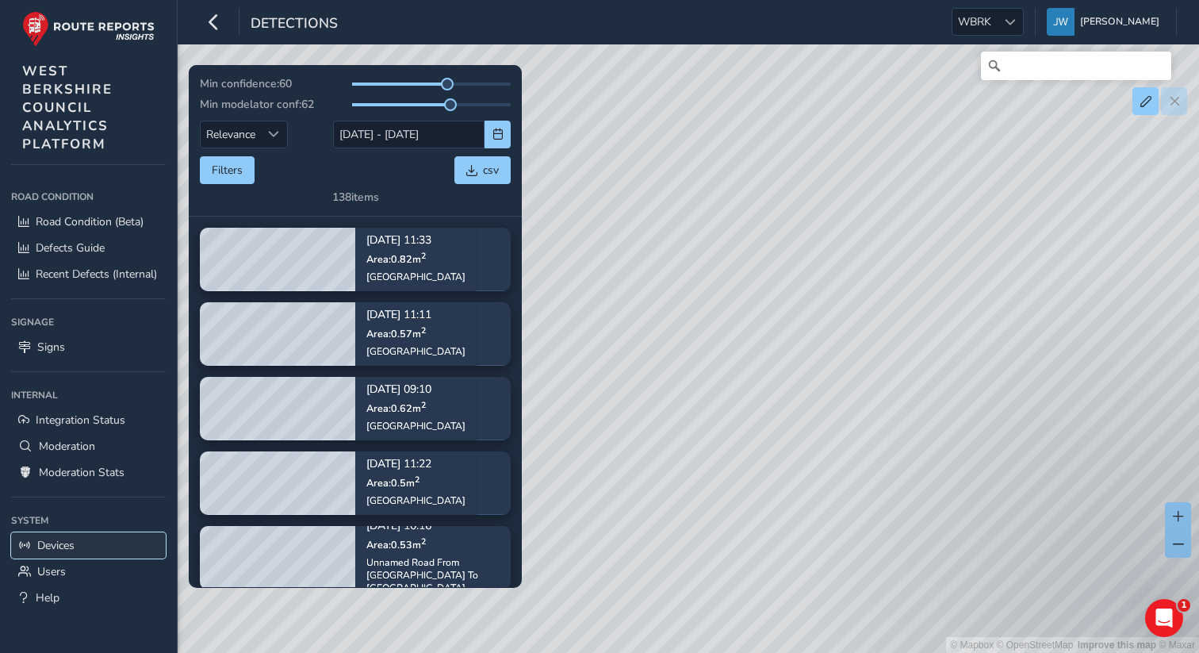
click at [51, 550] on span "Devices" at bounding box center [55, 545] width 37 height 15
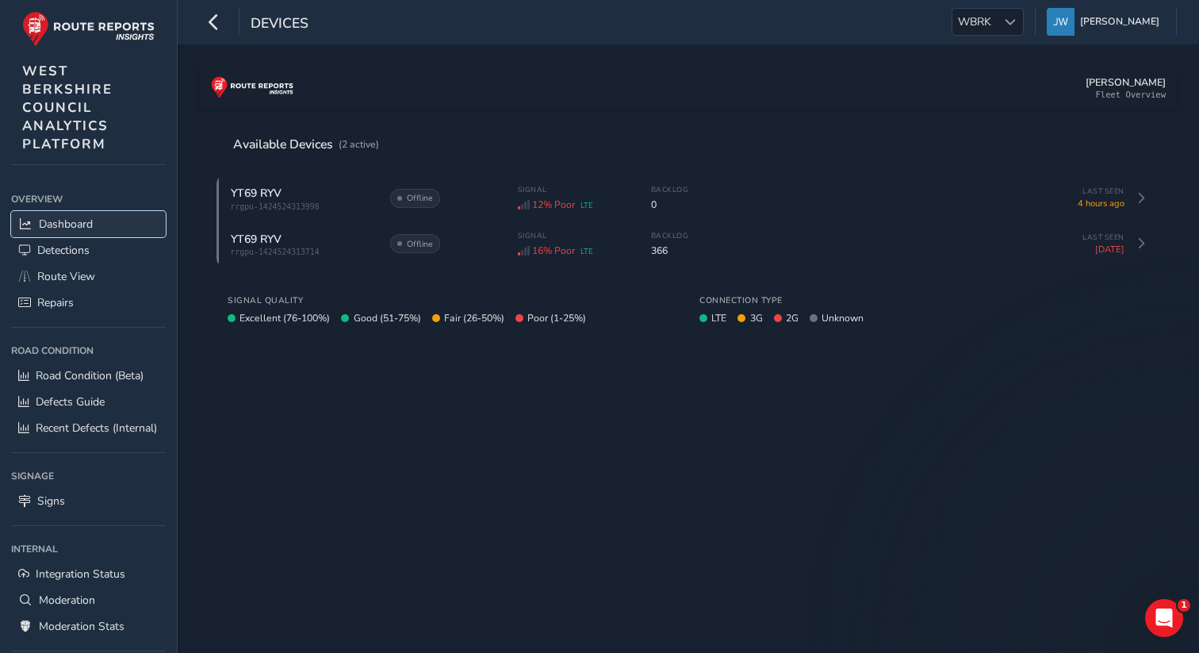
click at [71, 222] on span "Dashboard" at bounding box center [66, 224] width 54 height 15
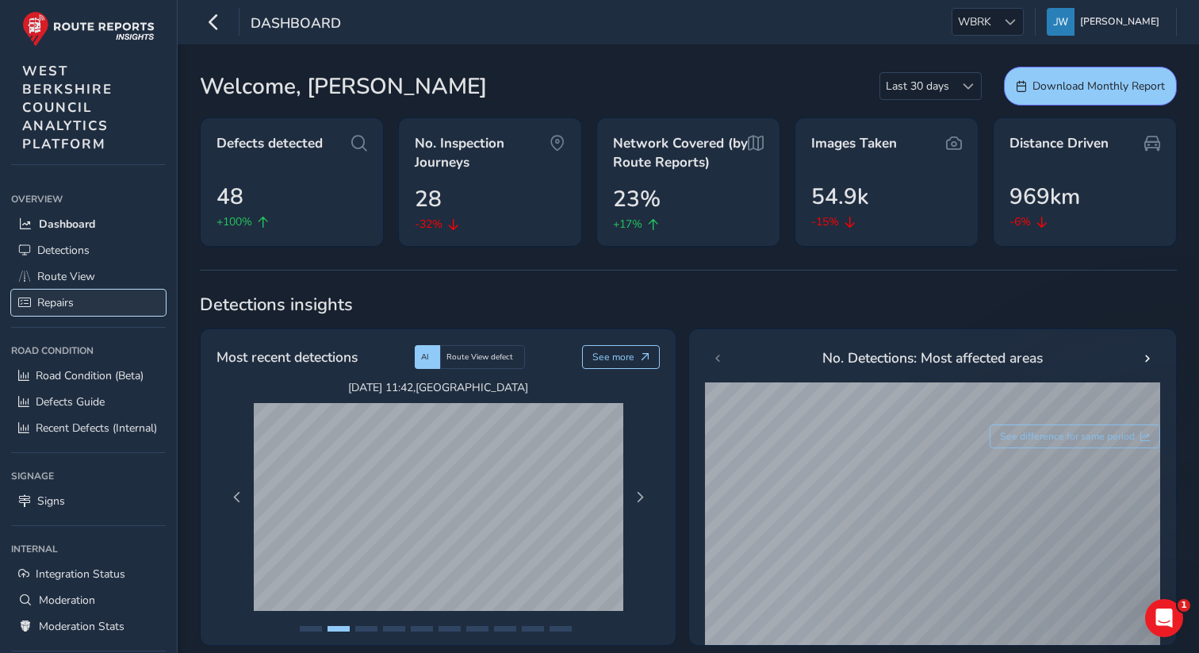
click at [71, 301] on span "Repairs" at bounding box center [55, 302] width 36 height 15
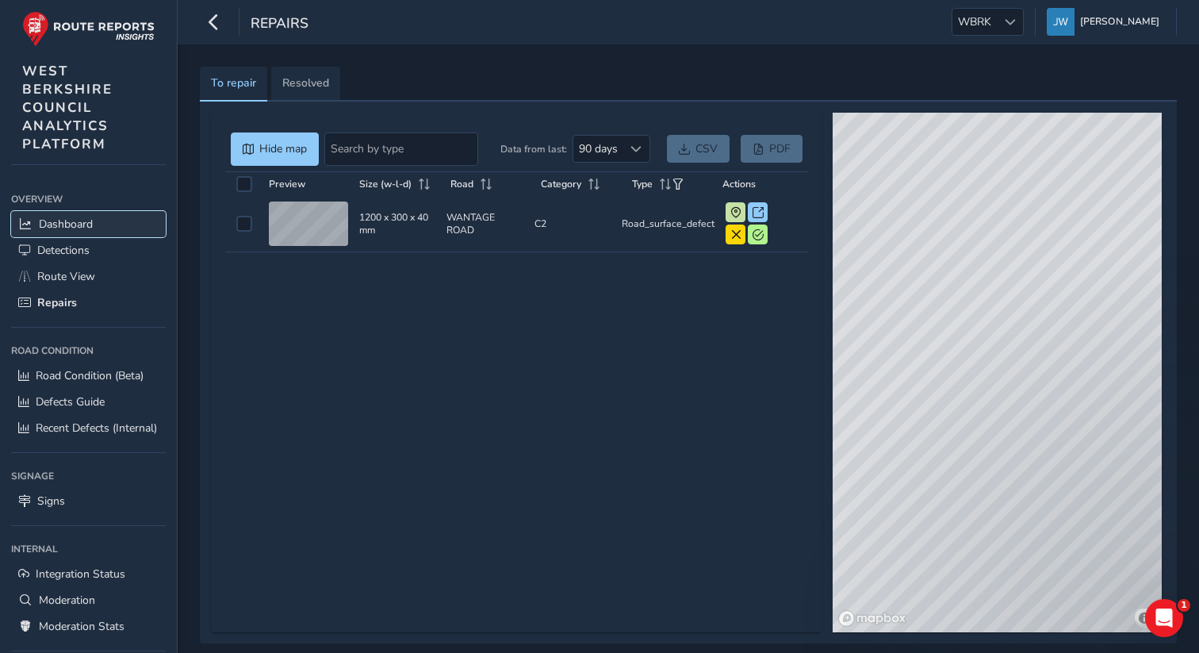
click at [100, 224] on link "Dashboard" at bounding box center [88, 224] width 155 height 26
